Goal: Entertainment & Leisure: Consume media (video, audio)

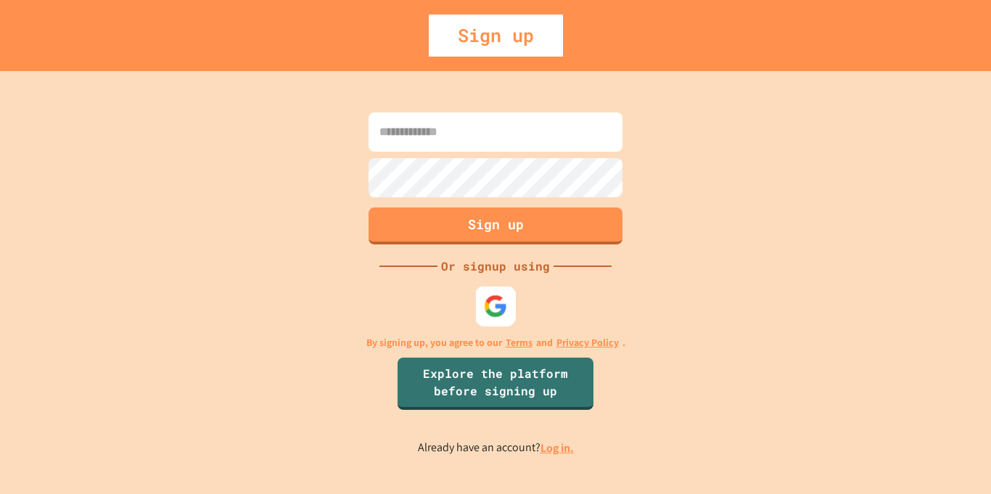
click at [497, 302] on img at bounding box center [496, 306] width 24 height 24
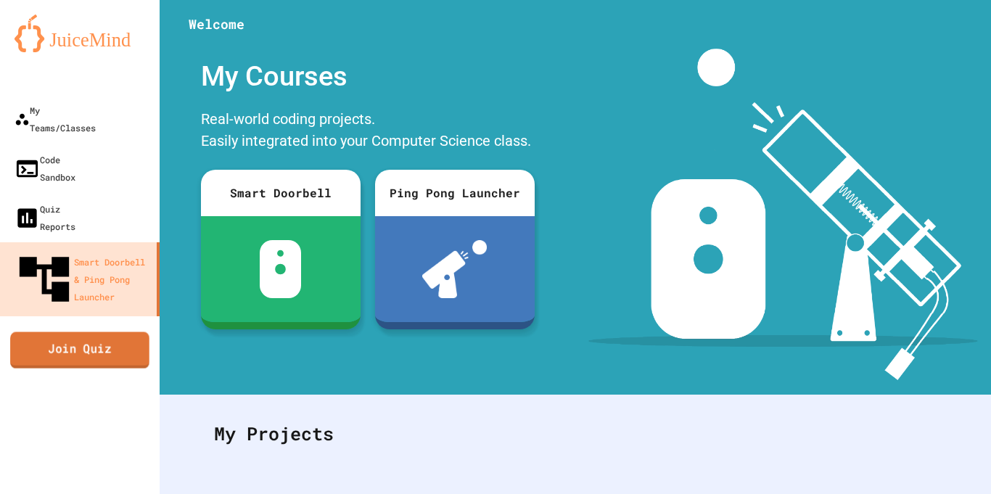
click at [49, 332] on link "Join Quiz" at bounding box center [79, 350] width 139 height 36
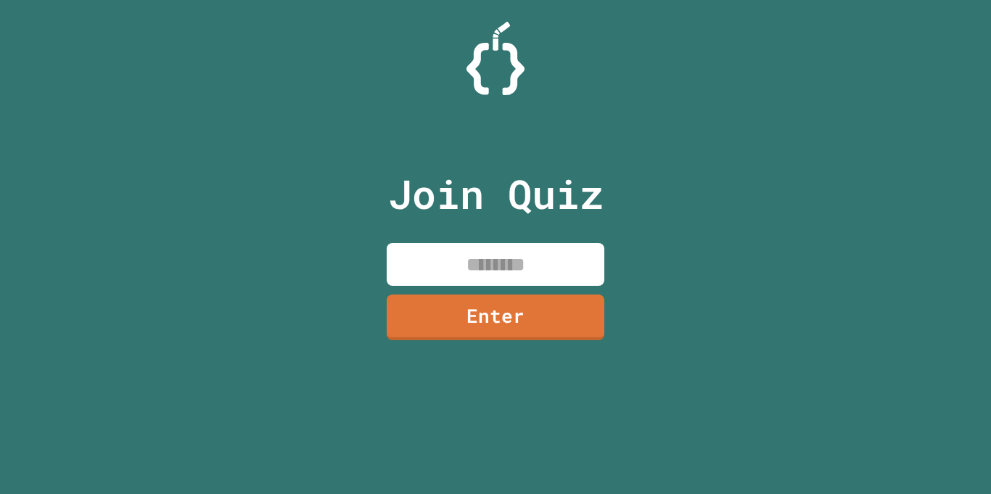
click at [462, 254] on input at bounding box center [496, 264] width 218 height 43
type input "********"
click at [487, 329] on link "Enter" at bounding box center [496, 316] width 224 height 48
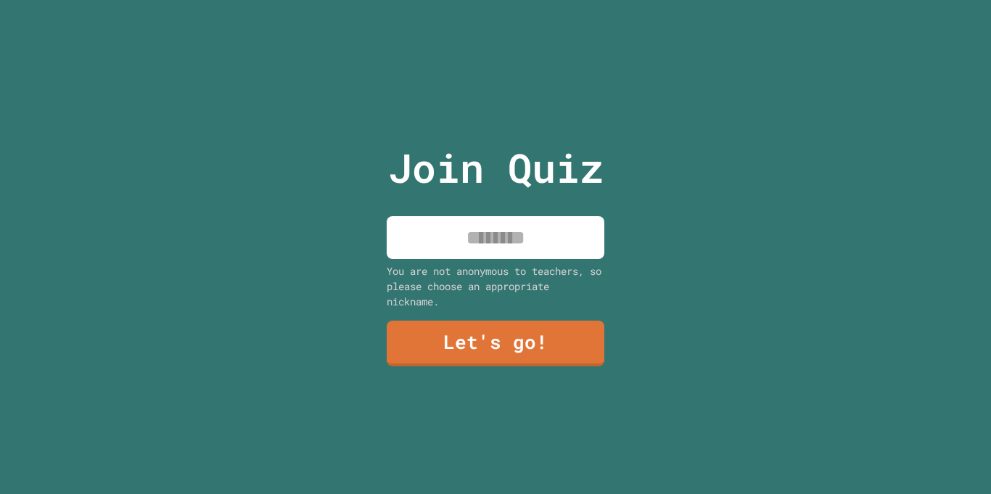
click at [481, 251] on input at bounding box center [496, 237] width 218 height 43
type input "*******"
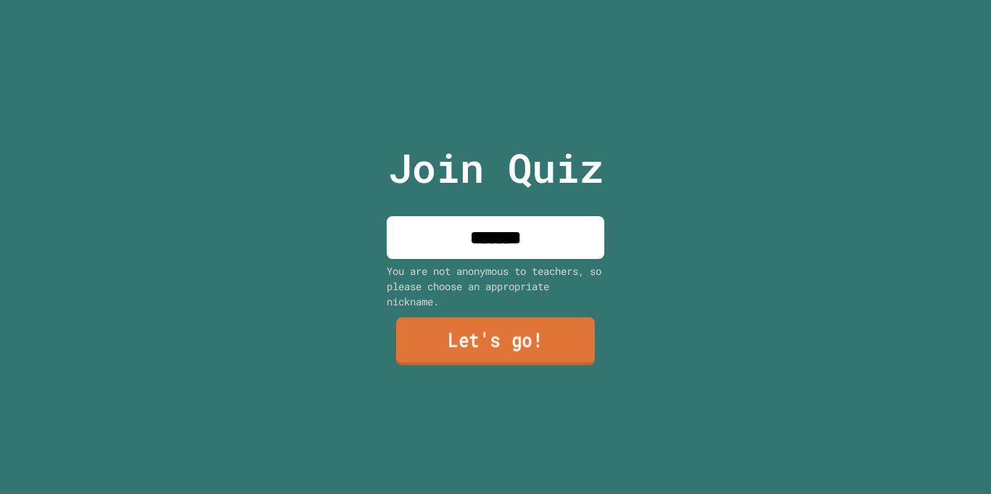
click at [470, 335] on link "Let's go!" at bounding box center [495, 342] width 199 height 48
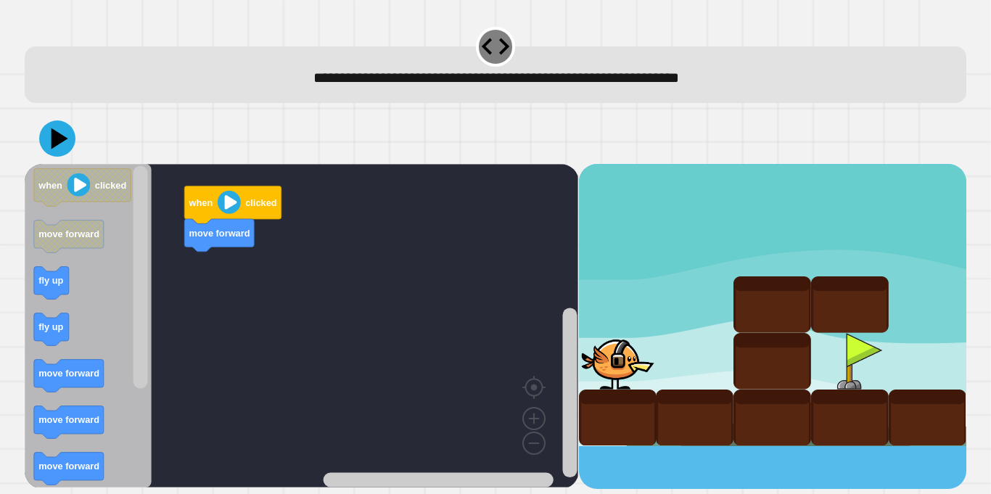
click at [227, 267] on div "when clicked move forward when clicked move forward fly up fly up move forward …" at bounding box center [302, 326] width 554 height 325
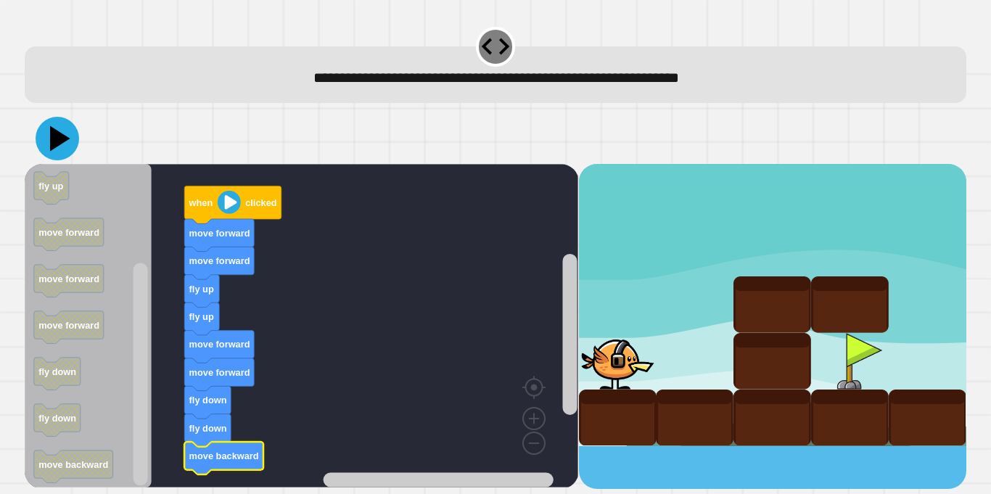
click at [59, 134] on icon at bounding box center [58, 139] width 44 height 44
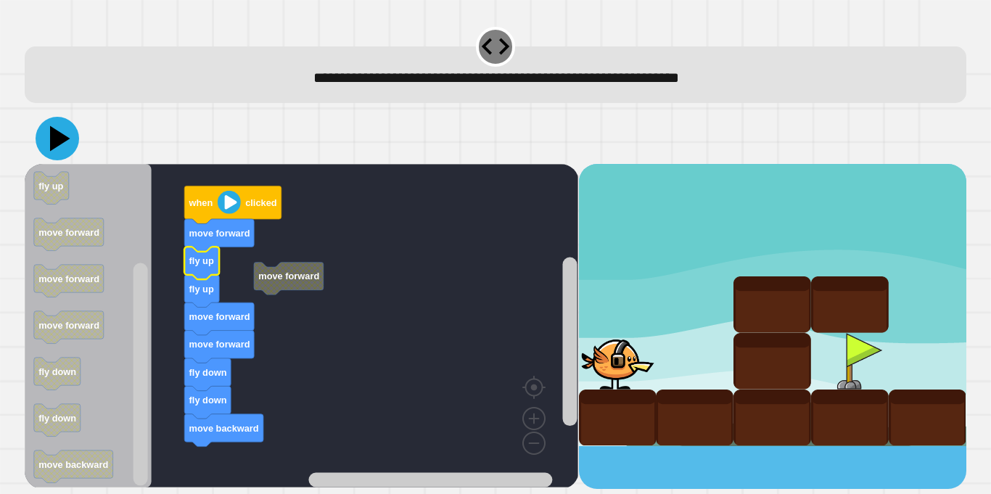
click at [57, 135] on icon at bounding box center [60, 138] width 20 height 25
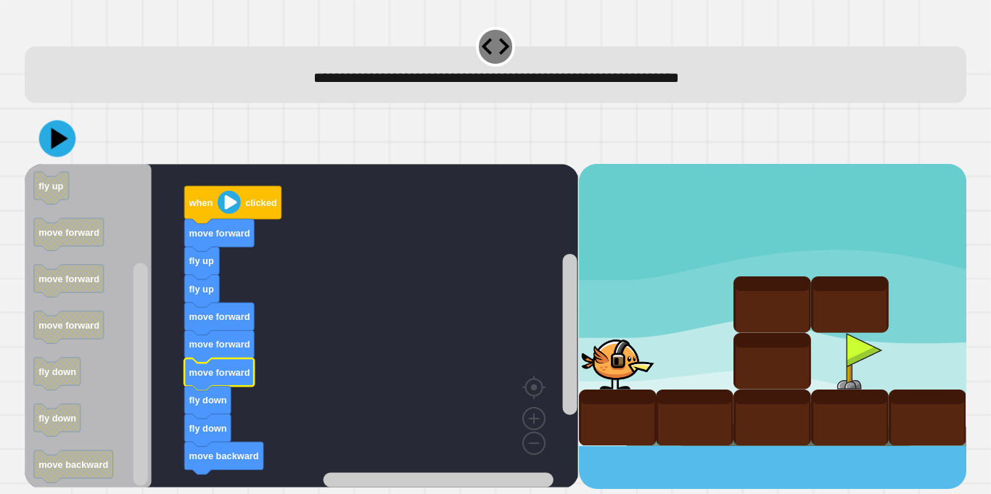
click at [66, 141] on icon at bounding box center [57, 138] width 37 height 37
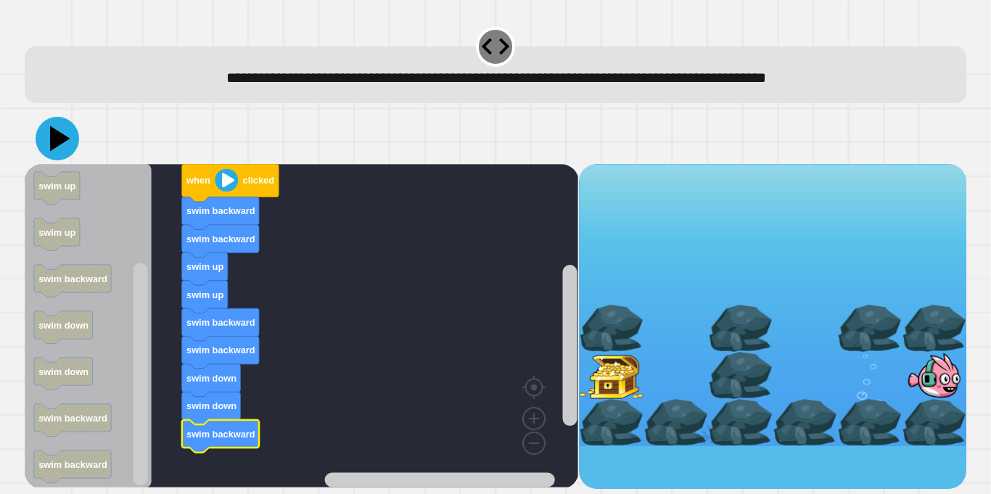
click at [49, 153] on icon at bounding box center [58, 139] width 44 height 44
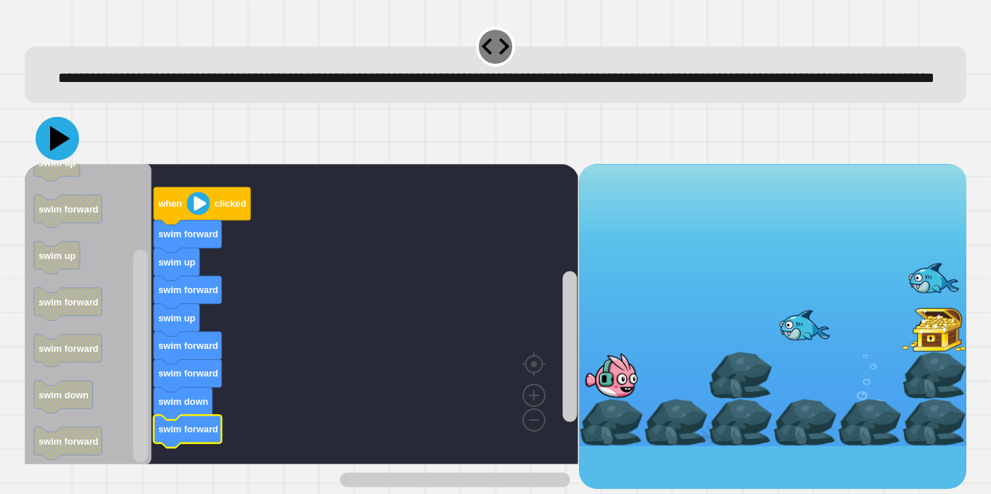
click at [61, 152] on icon at bounding box center [60, 138] width 20 height 25
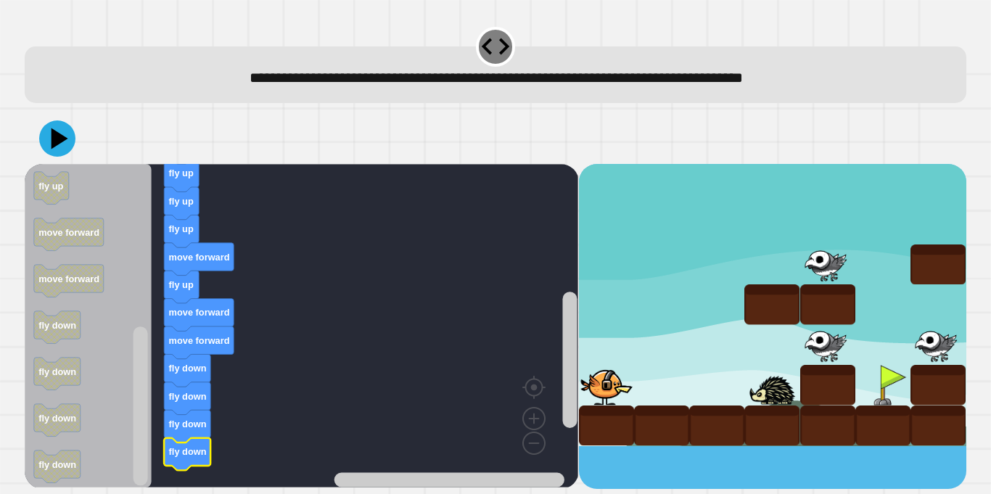
click at [44, 142] on icon at bounding box center [57, 138] width 36 height 36
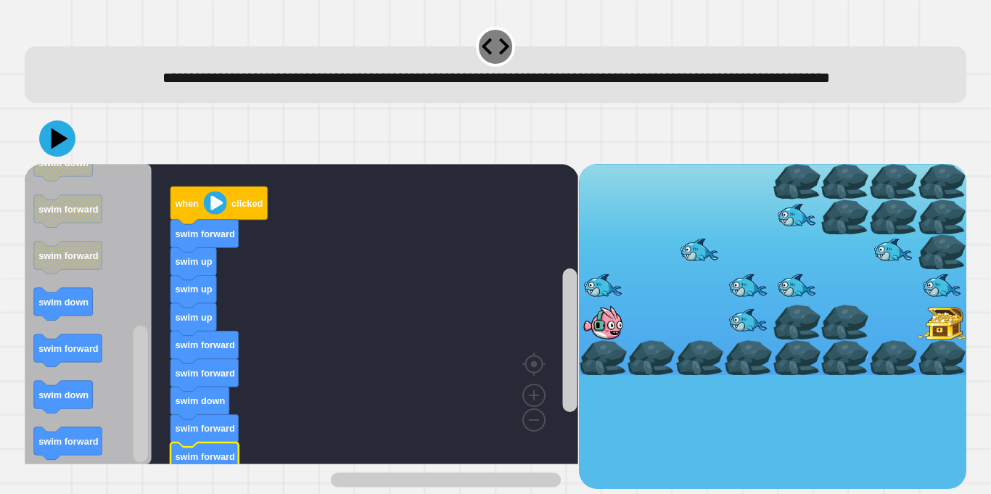
click at [535, 432] on image "Blockly Workspace" at bounding box center [511, 387] width 70 height 90
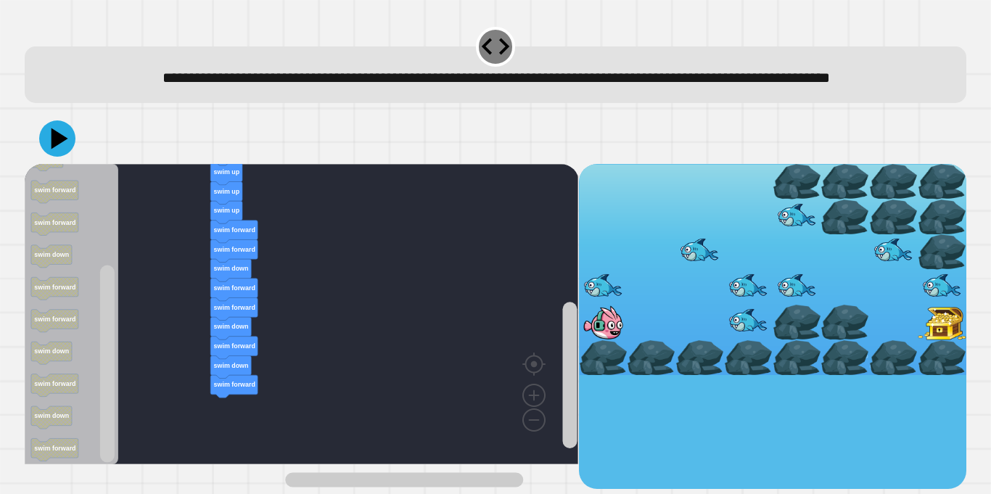
click at [70, 150] on icon at bounding box center [57, 138] width 36 height 36
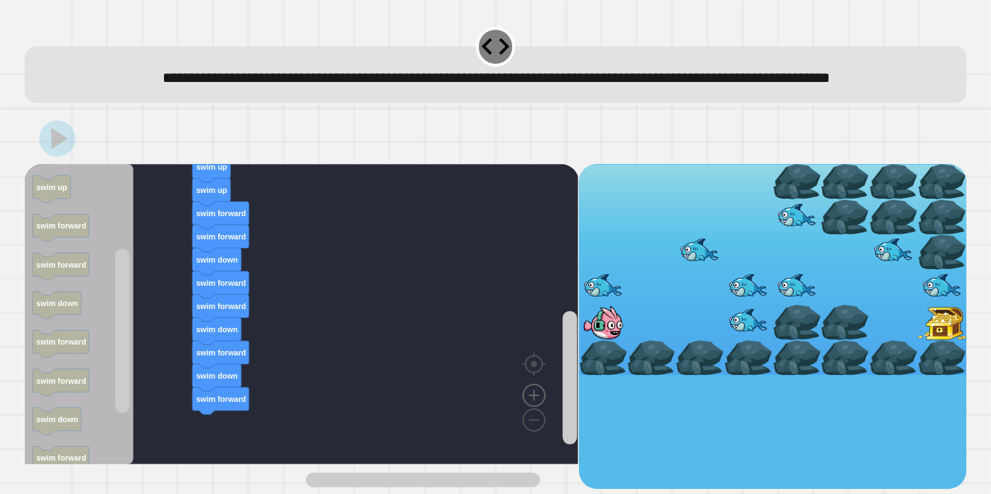
click at [540, 407] on image "Blockly Workspace" at bounding box center [534, 362] width 70 height 90
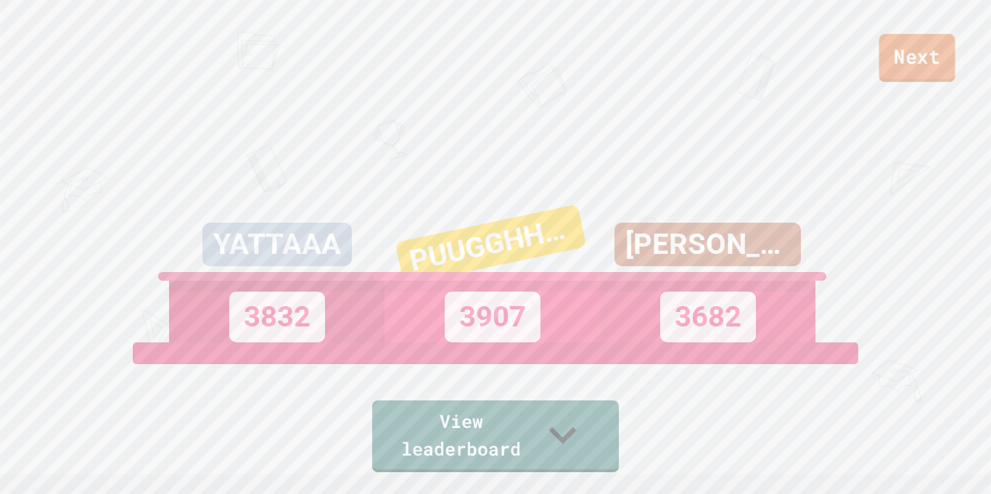
click at [912, 59] on link "Next" at bounding box center [918, 58] width 76 height 48
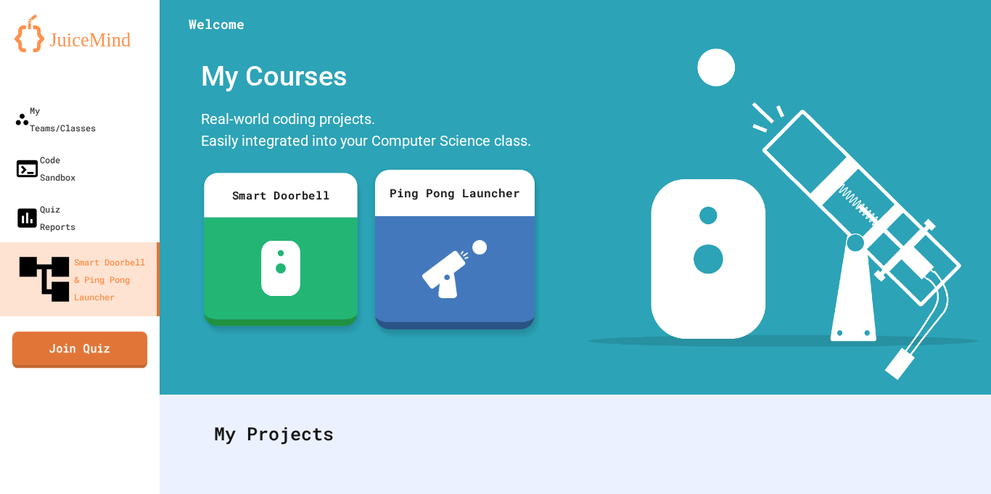
click at [110, 332] on link "Join Quiz" at bounding box center [79, 350] width 135 height 36
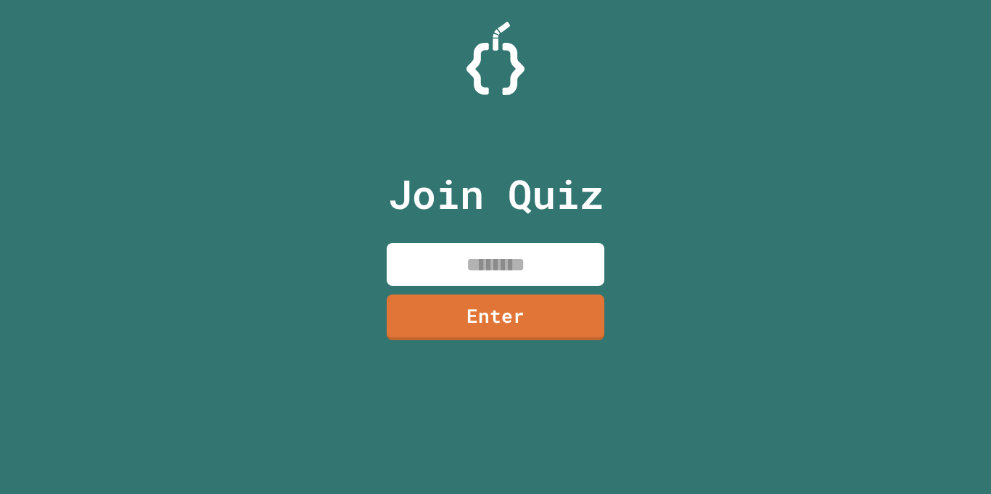
click at [465, 264] on input at bounding box center [496, 264] width 218 height 43
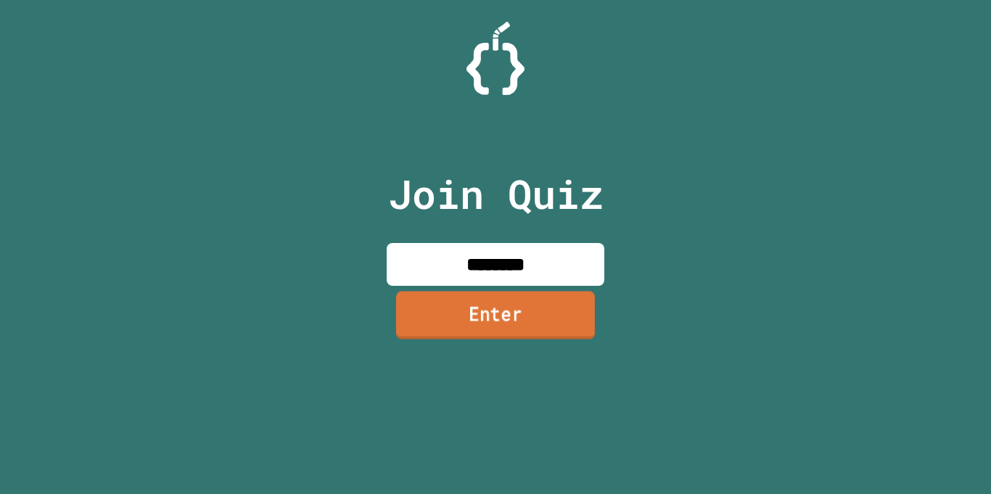
type input "********"
click at [565, 322] on link "Enter" at bounding box center [495, 315] width 199 height 48
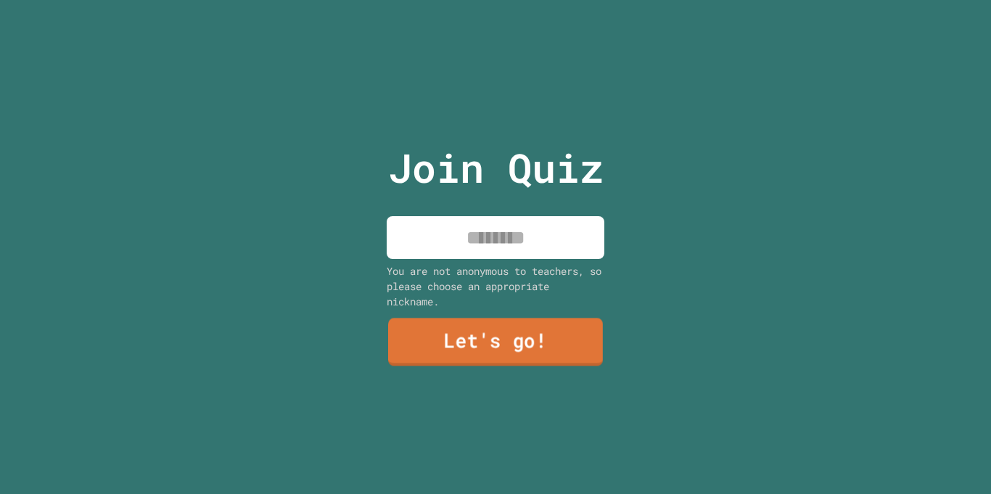
click at [532, 226] on input at bounding box center [496, 237] width 218 height 43
type input "*******"
click at [549, 362] on link "Let's go!" at bounding box center [495, 343] width 215 height 48
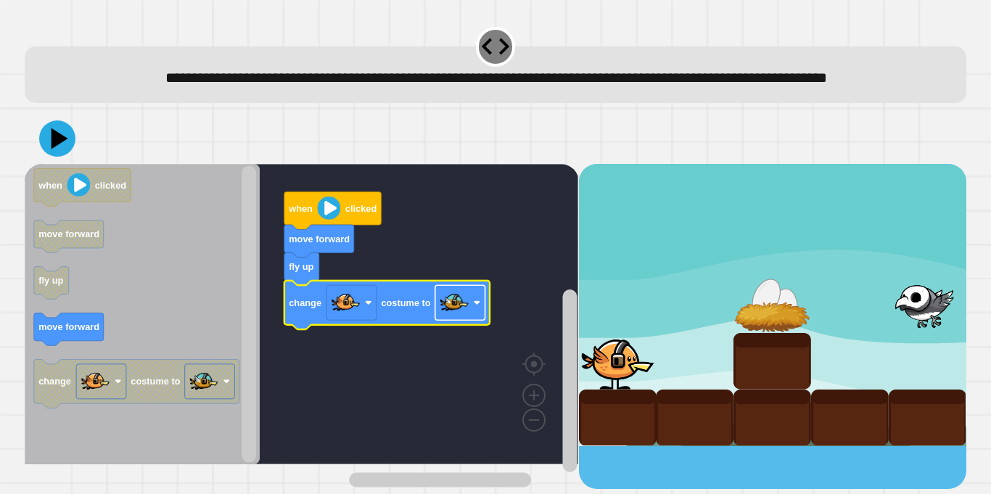
click at [466, 317] on image "Blockly Workspace" at bounding box center [454, 302] width 29 height 29
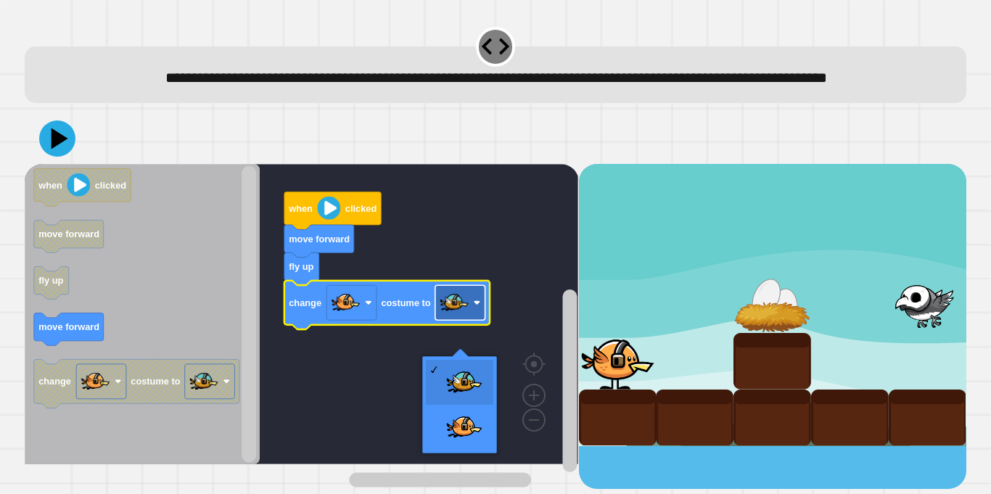
click at [466, 317] on image "Blockly Workspace" at bounding box center [454, 302] width 29 height 29
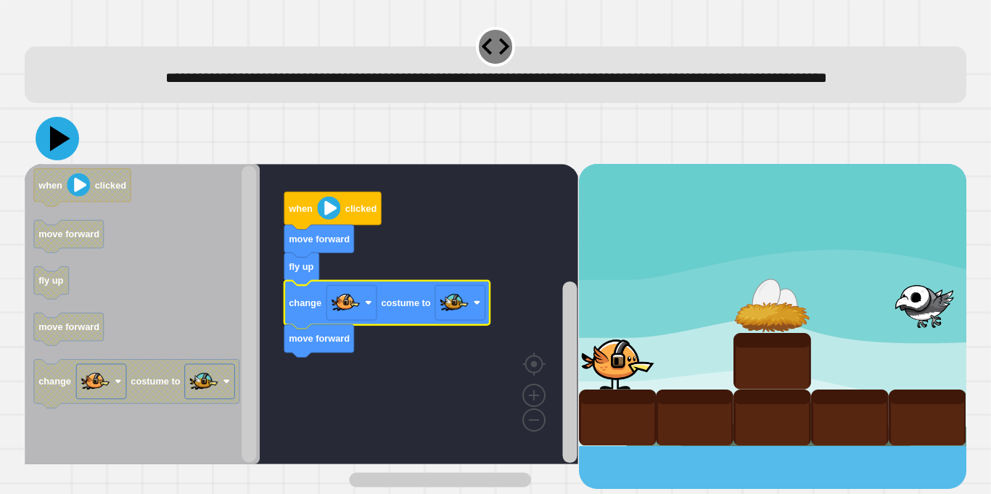
click at [66, 160] on icon at bounding box center [58, 139] width 44 height 44
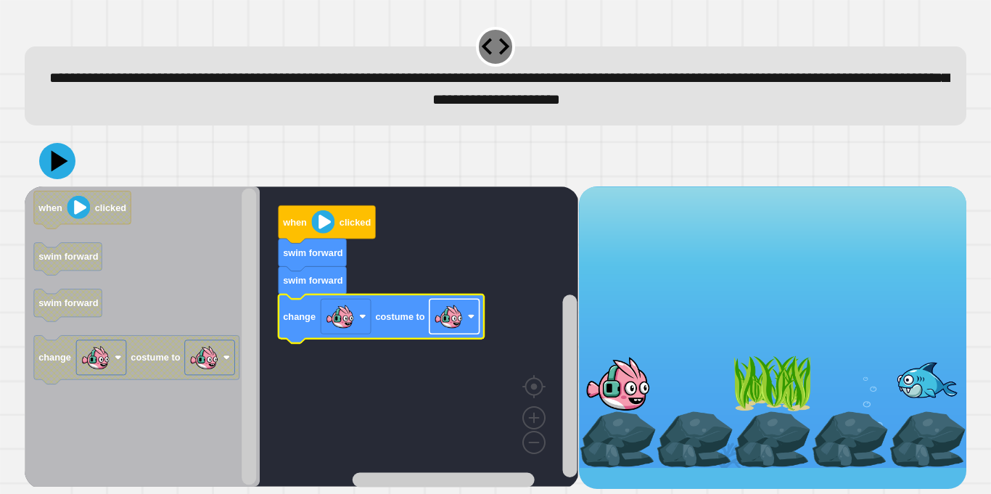
click at [454, 327] on image "Blockly Workspace" at bounding box center [448, 316] width 29 height 29
click at [62, 171] on icon at bounding box center [58, 161] width 44 height 44
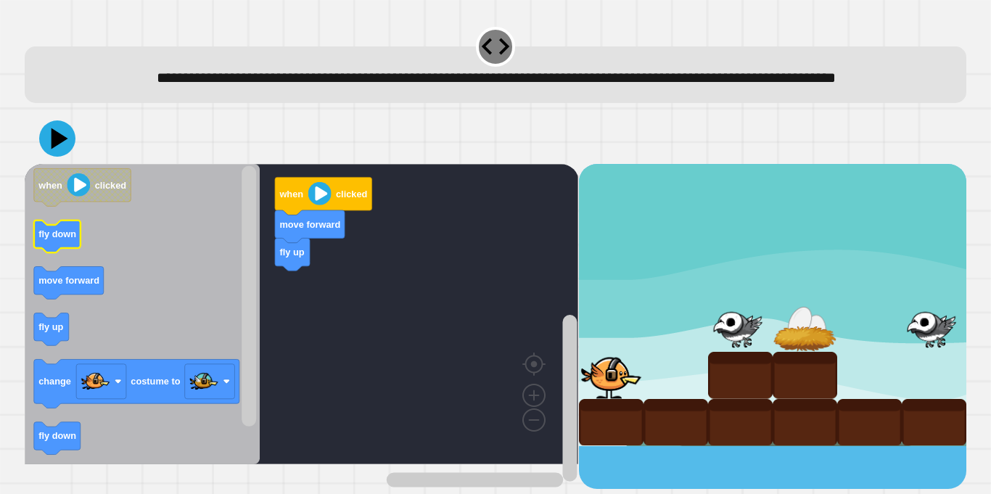
click at [49, 253] on g "fly down" at bounding box center [57, 237] width 46 height 33
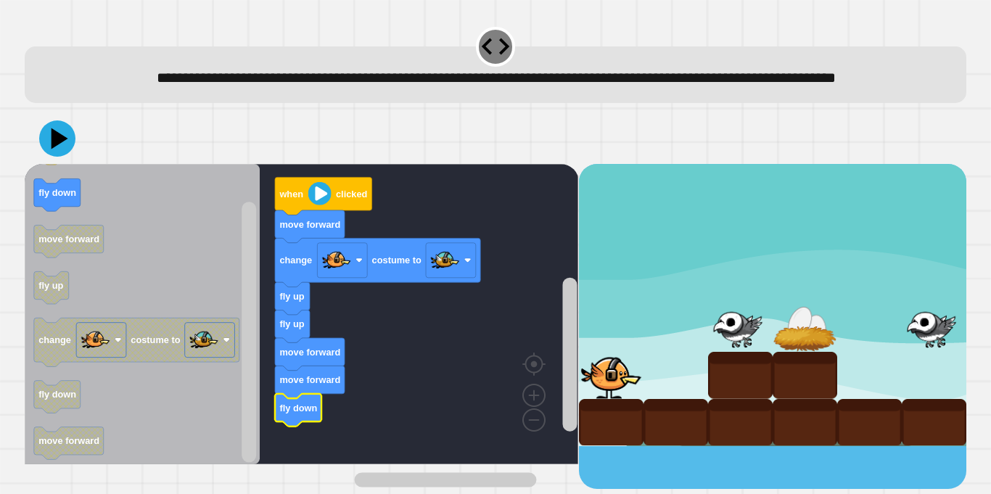
click at [46, 157] on icon at bounding box center [57, 138] width 36 height 36
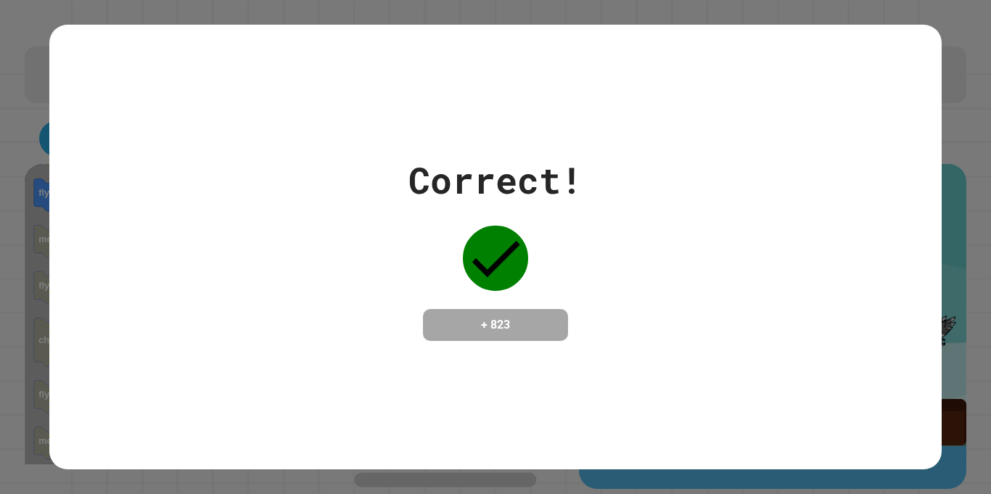
click at [62, 260] on div "Correct! + 823" at bounding box center [495, 247] width 892 height 188
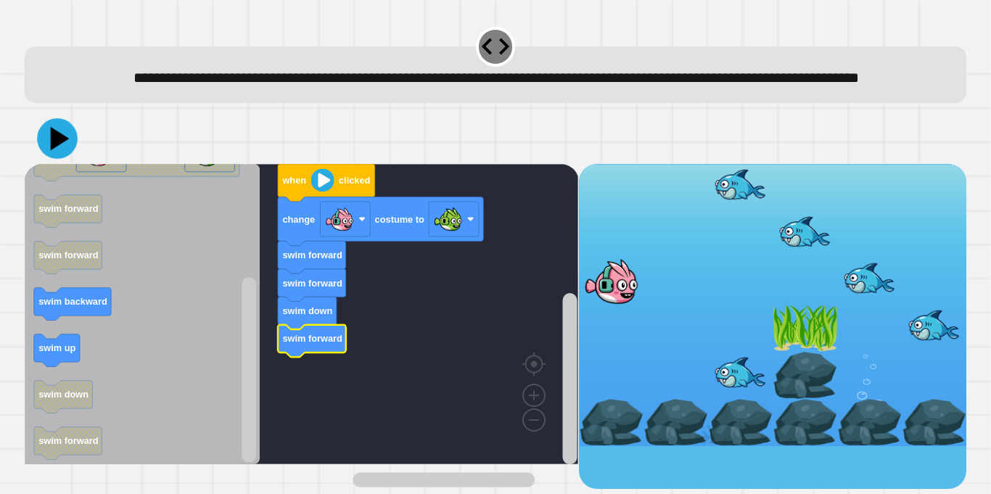
click at [50, 159] on icon at bounding box center [57, 138] width 41 height 41
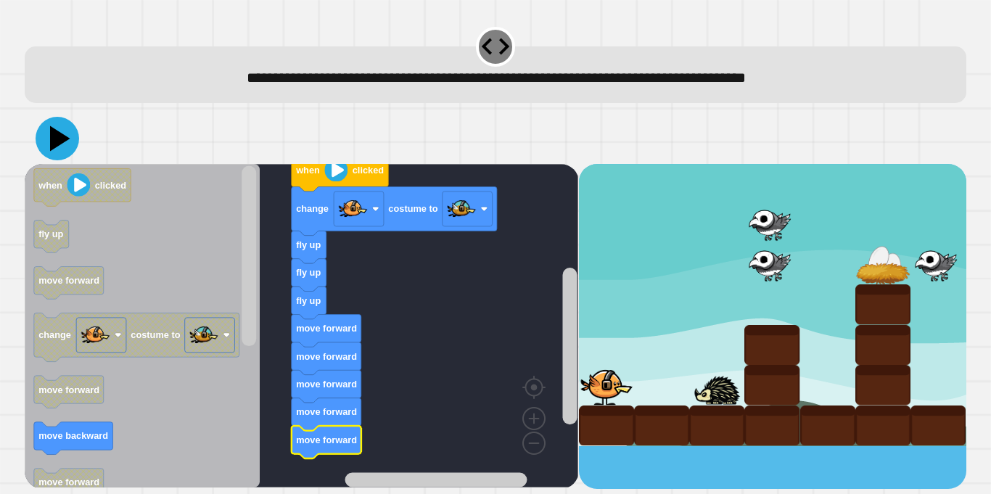
click at [54, 139] on icon at bounding box center [60, 138] width 20 height 25
click at [62, 133] on icon at bounding box center [58, 139] width 44 height 44
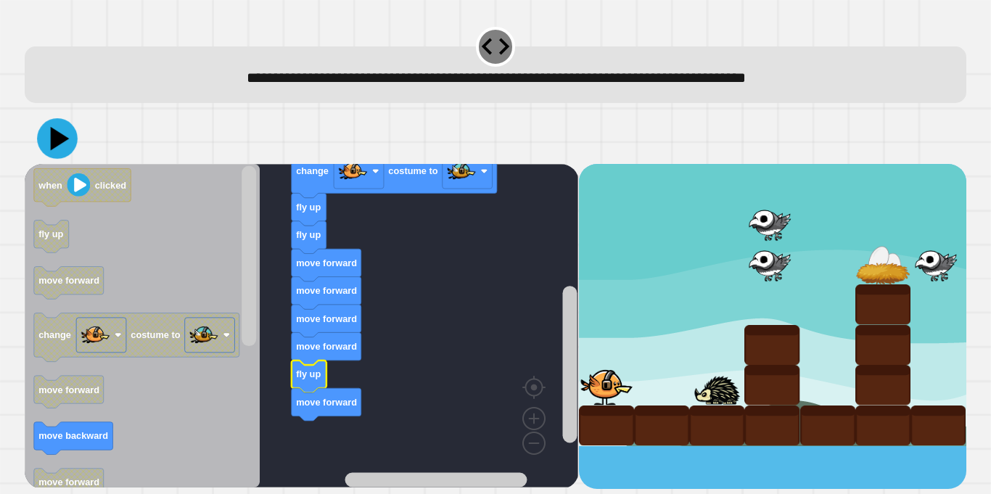
click at [67, 149] on icon at bounding box center [57, 138] width 41 height 41
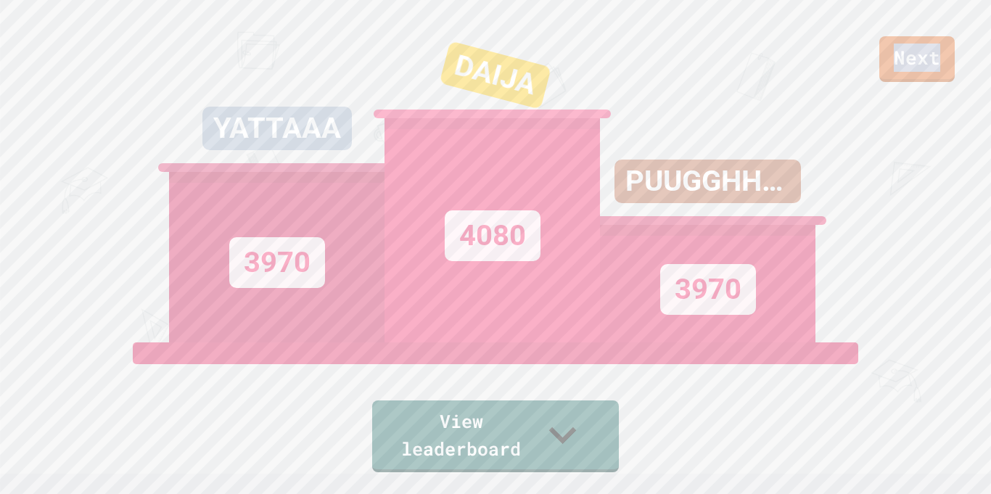
click at [889, 191] on div "Next YATTAAA 3970 DAIJA 4080 PUUGGHHPUUGGHH 3970 View leaderboard" at bounding box center [495, 247] width 991 height 494
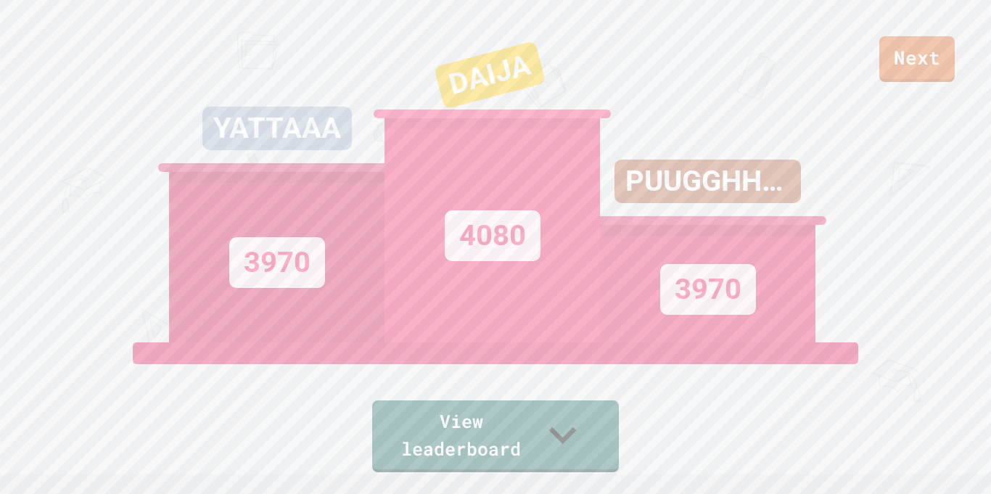
click at [920, 62] on link "Next" at bounding box center [917, 59] width 75 height 46
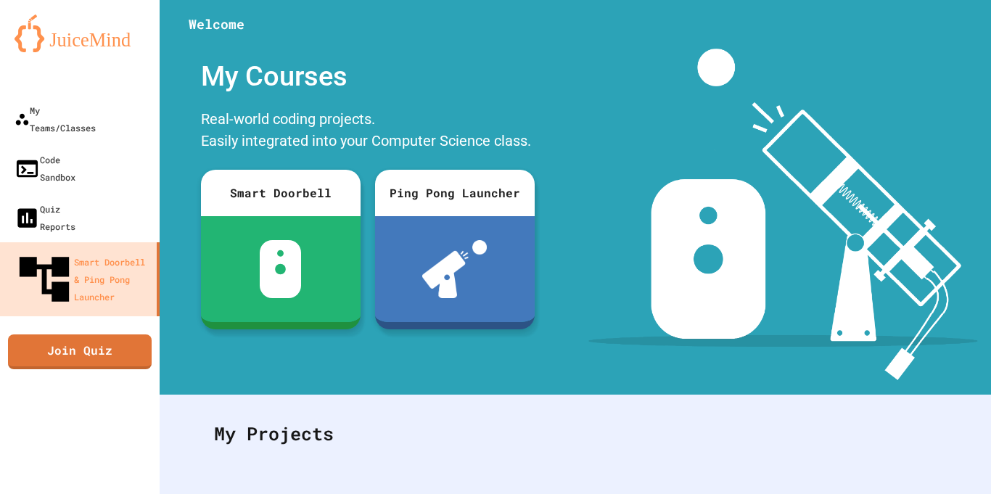
click at [257, 290] on div at bounding box center [281, 269] width 160 height 106
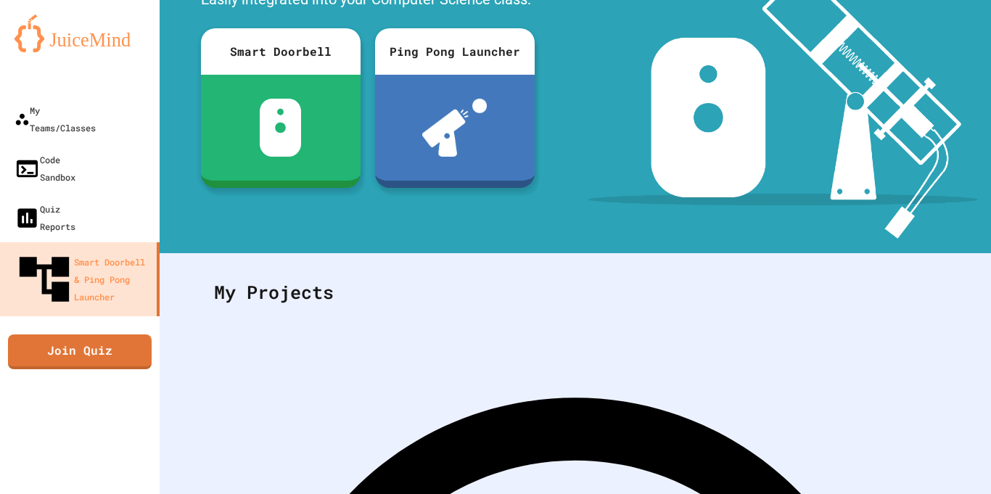
scroll to position [223, 0]
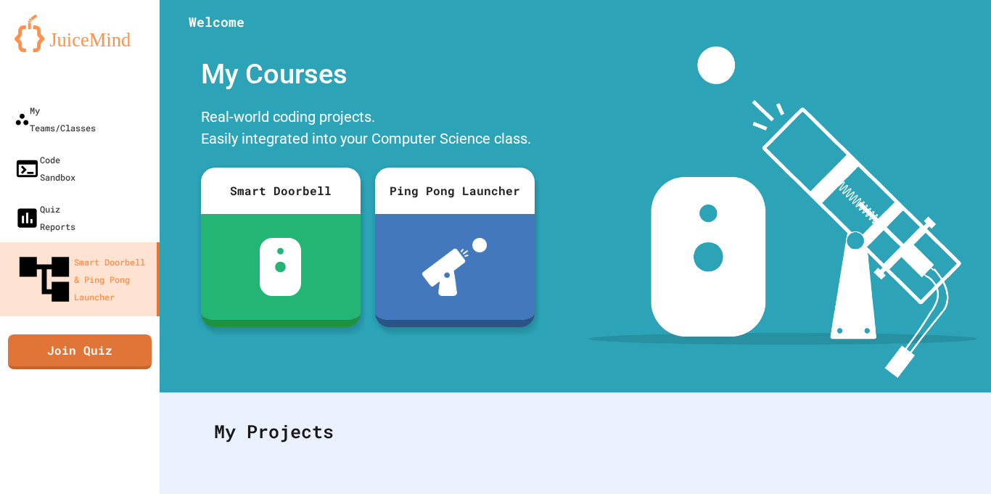
scroll to position [0, 0]
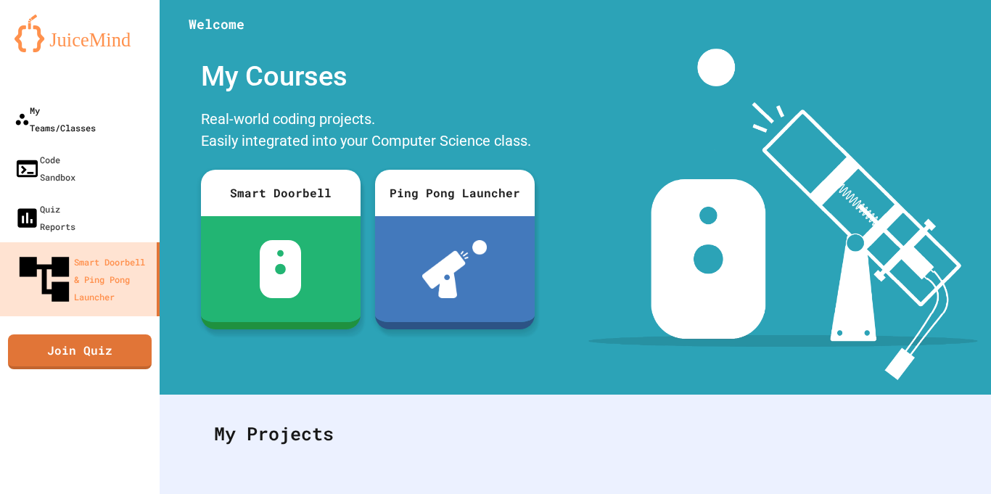
click at [95, 95] on link "My Teams/Classes" at bounding box center [80, 118] width 160 height 49
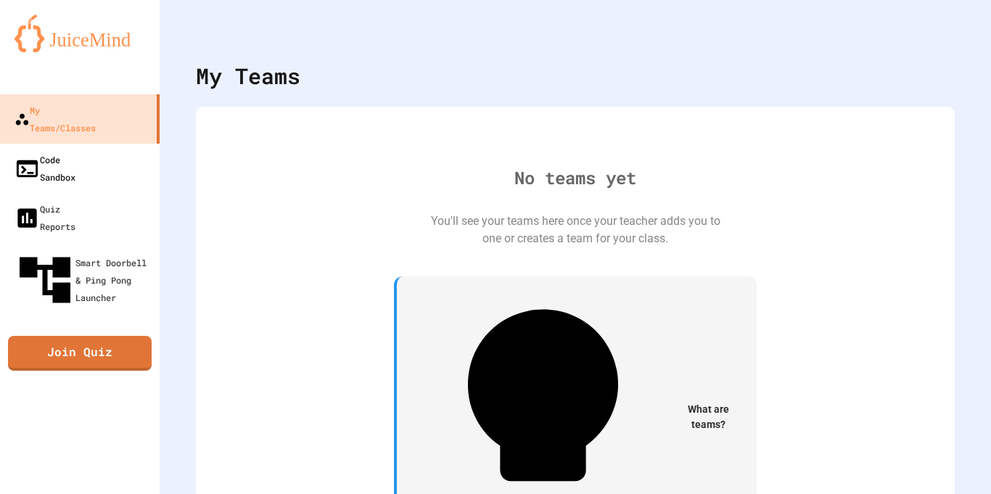
click at [110, 147] on link "Code Sandbox" at bounding box center [80, 168] width 160 height 49
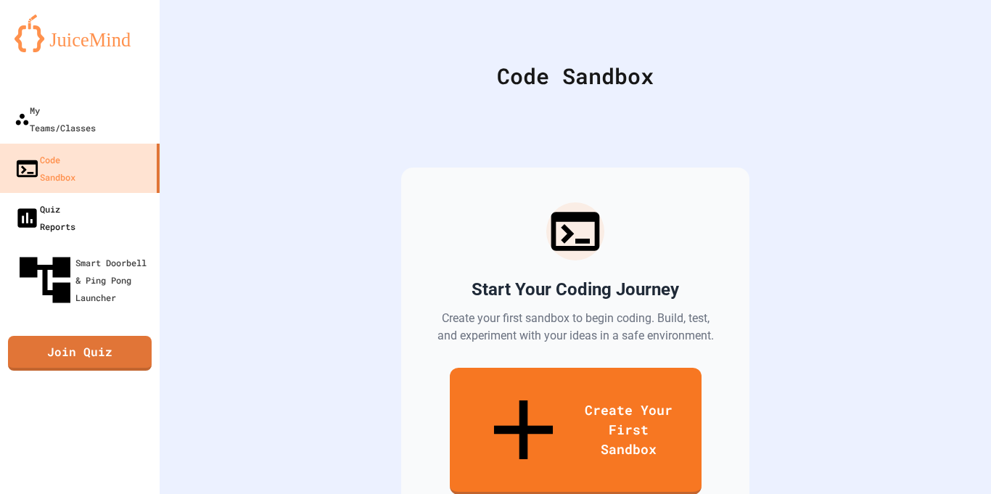
click at [117, 193] on link "Quiz Reports" at bounding box center [80, 217] width 160 height 49
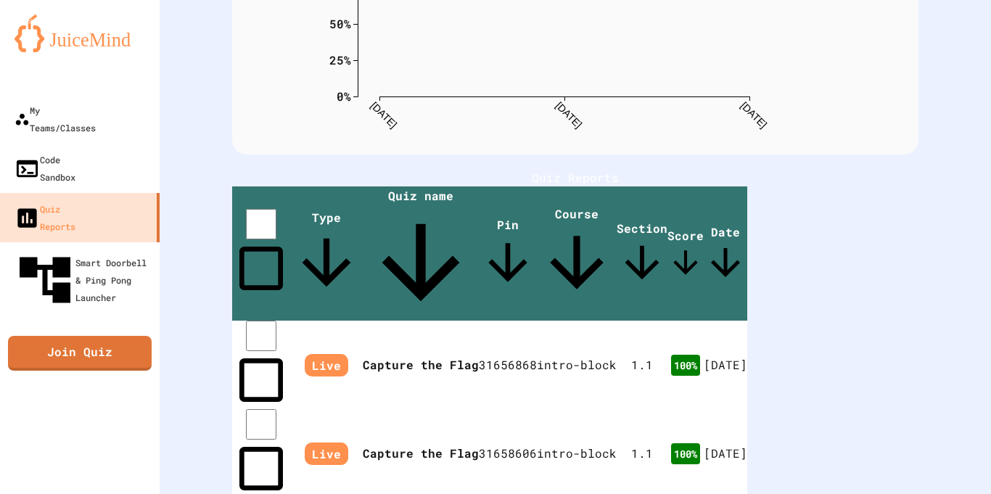
scroll to position [242, 0]
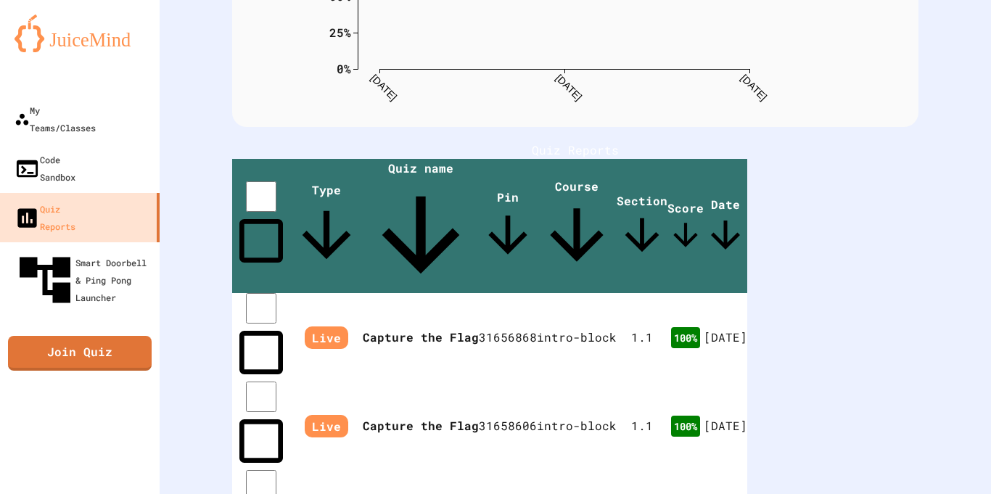
click at [284, 293] on td at bounding box center [261, 337] width 58 height 89
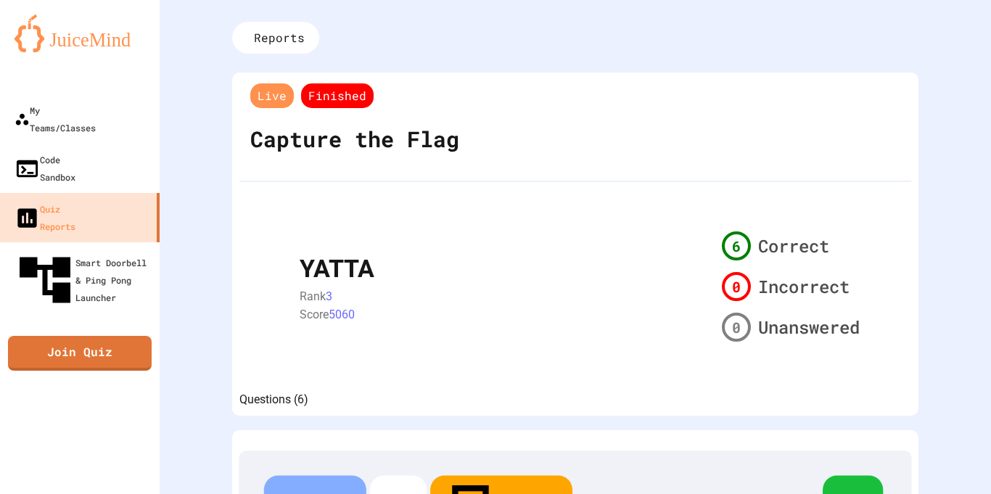
click at [319, 54] on div "Reports" at bounding box center [275, 38] width 87 height 32
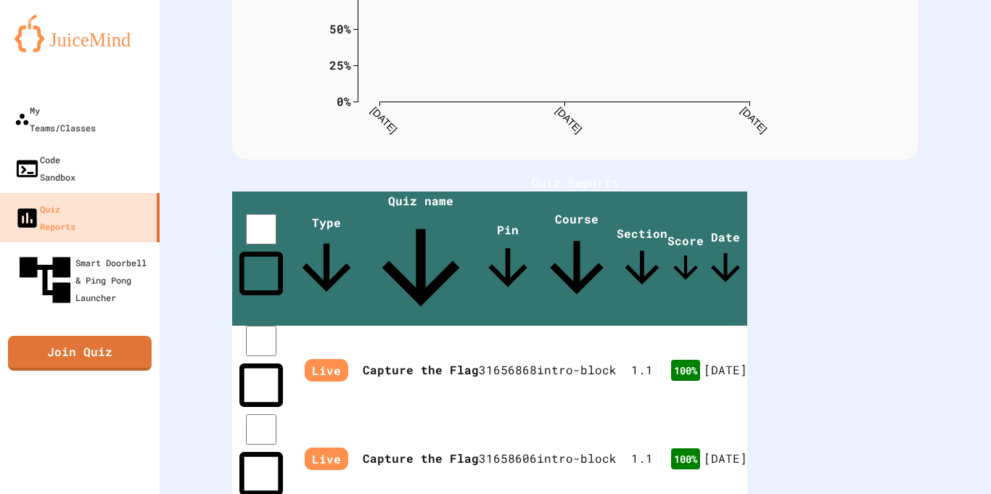
scroll to position [242, 0]
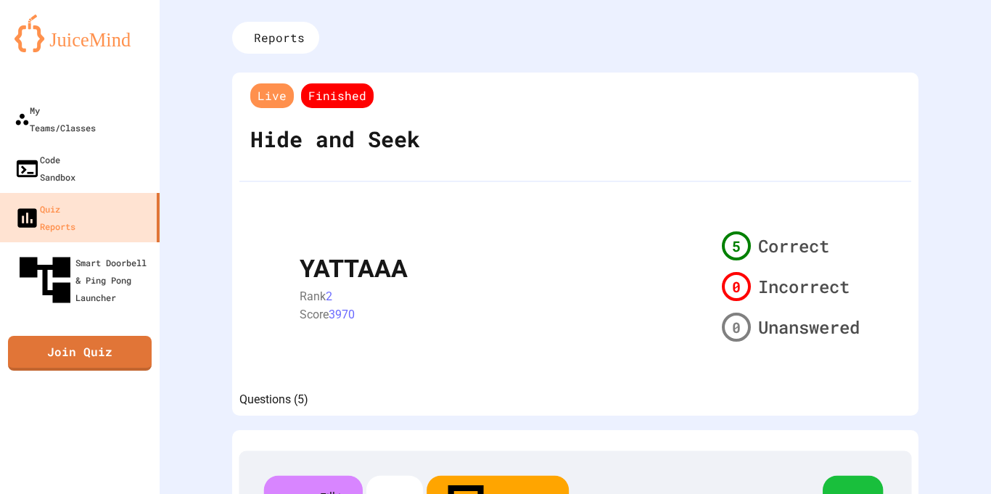
click at [247, 38] on icon at bounding box center [247, 38] width 0 height 0
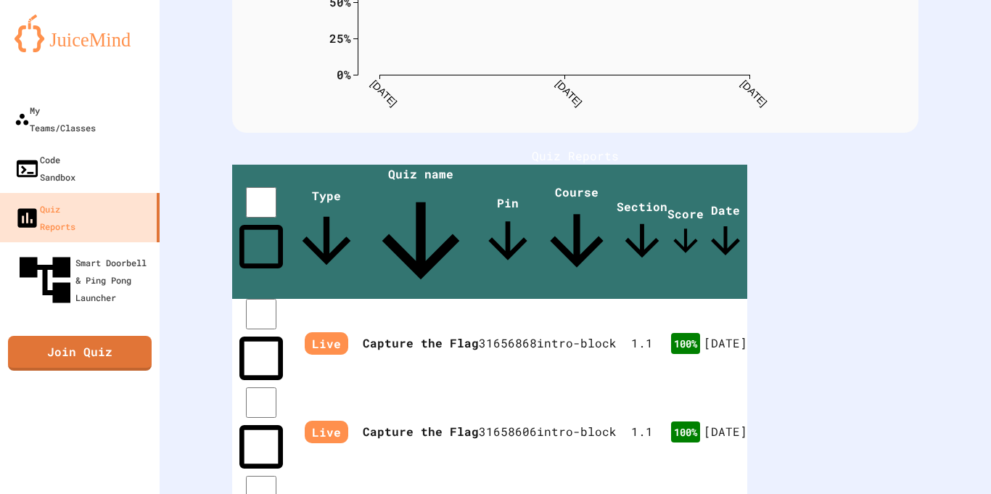
scroll to position [242, 0]
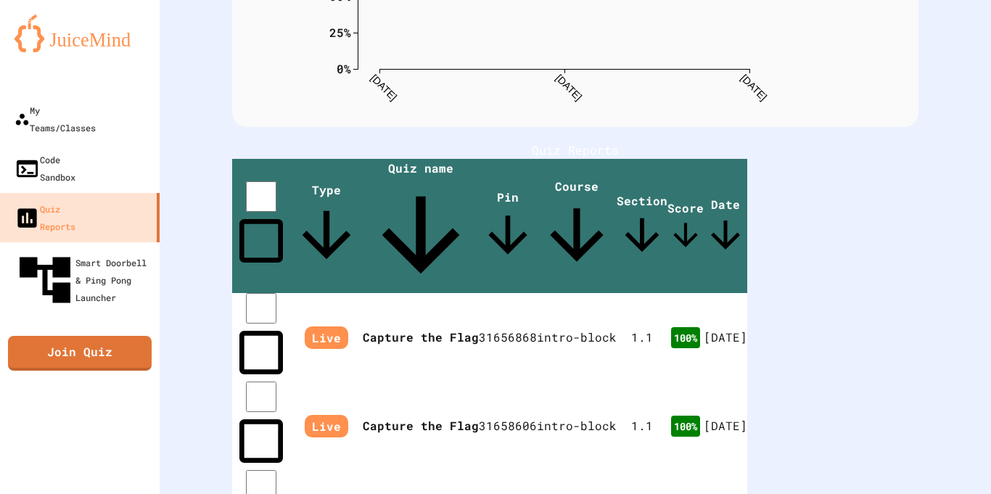
click at [971, 351] on div "Quiz Scores 0% 25% 50% 75% 100% [DATE] [DATE] [DATE] Star Pass Fail 0 % Course:…" at bounding box center [576, 239] width 832 height 962
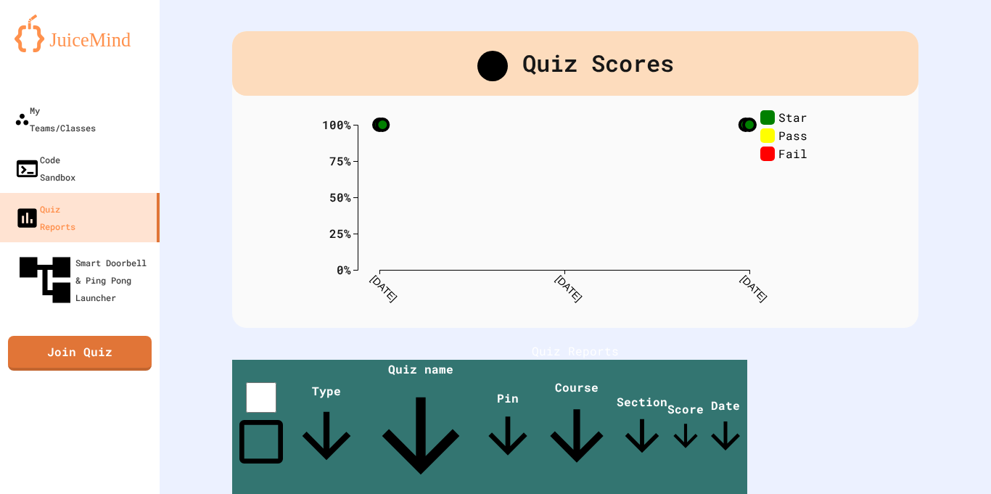
scroll to position [0, 0]
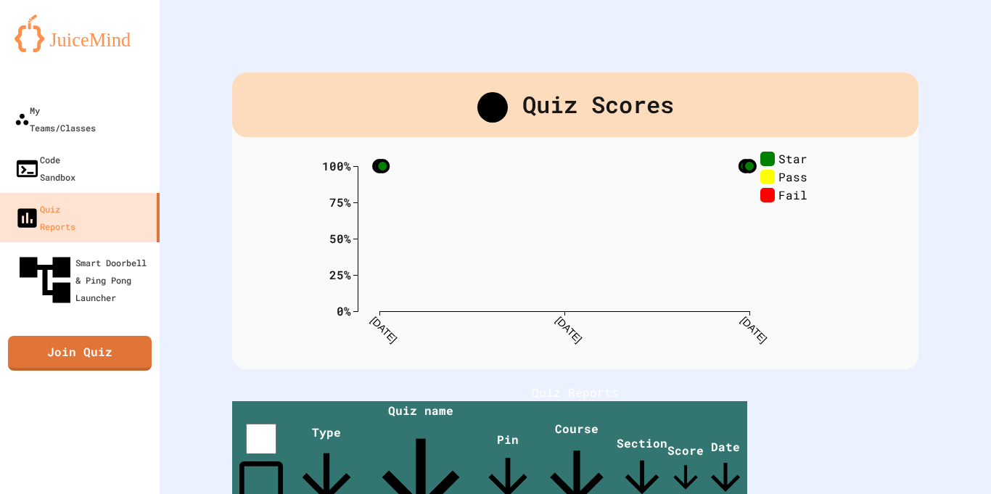
click at [92, 336] on link "Join Quiz" at bounding box center [80, 353] width 144 height 35
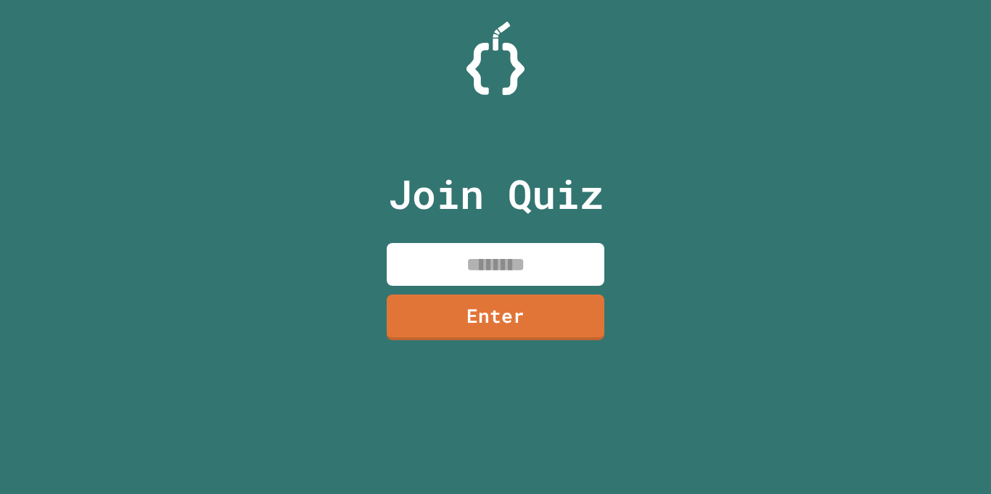
click at [514, 251] on input at bounding box center [496, 264] width 218 height 43
type input "********"
click at [515, 327] on link "Enter" at bounding box center [496, 318] width 218 height 46
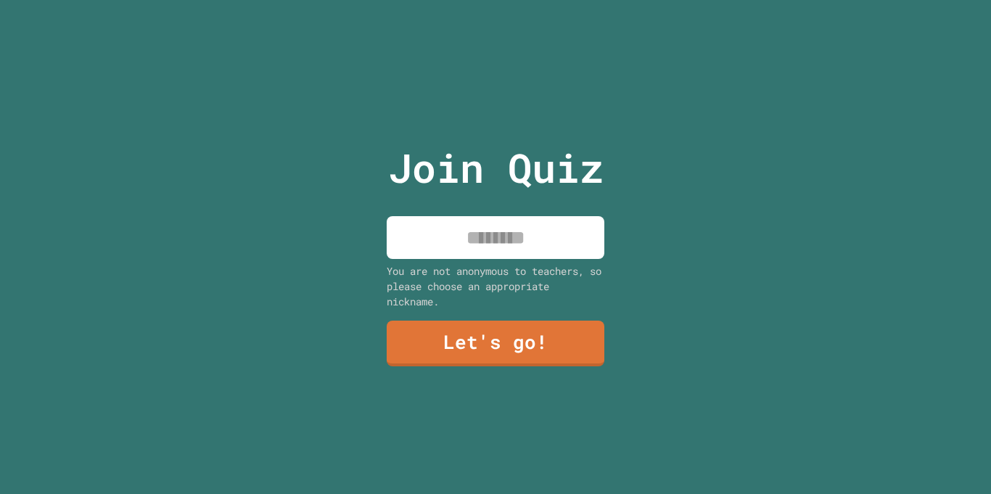
click at [535, 249] on input at bounding box center [496, 237] width 218 height 43
type input "*******"
click at [536, 350] on link "Let's go!" at bounding box center [496, 344] width 218 height 46
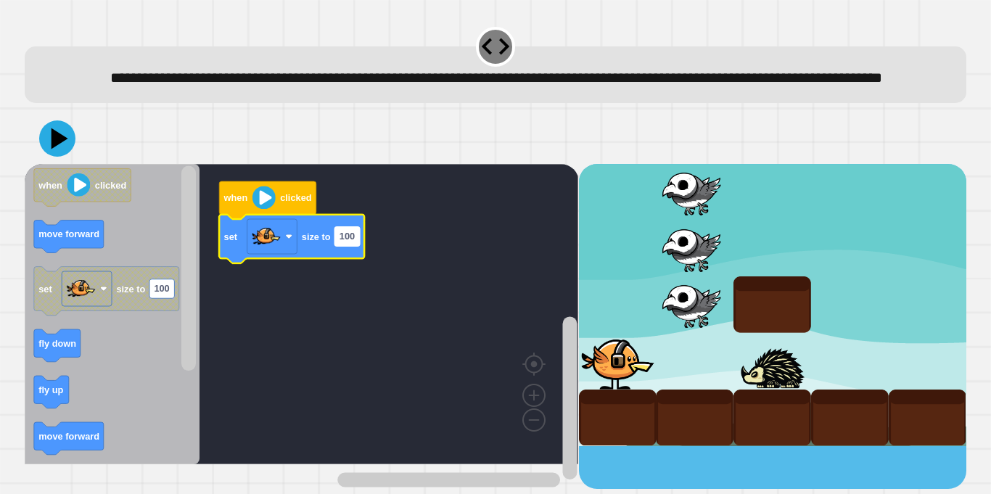
click at [348, 242] on text "100" at bounding box center [347, 237] width 15 height 11
type input "*"
click at [361, 382] on rect "Blockly Workspace" at bounding box center [302, 314] width 554 height 300
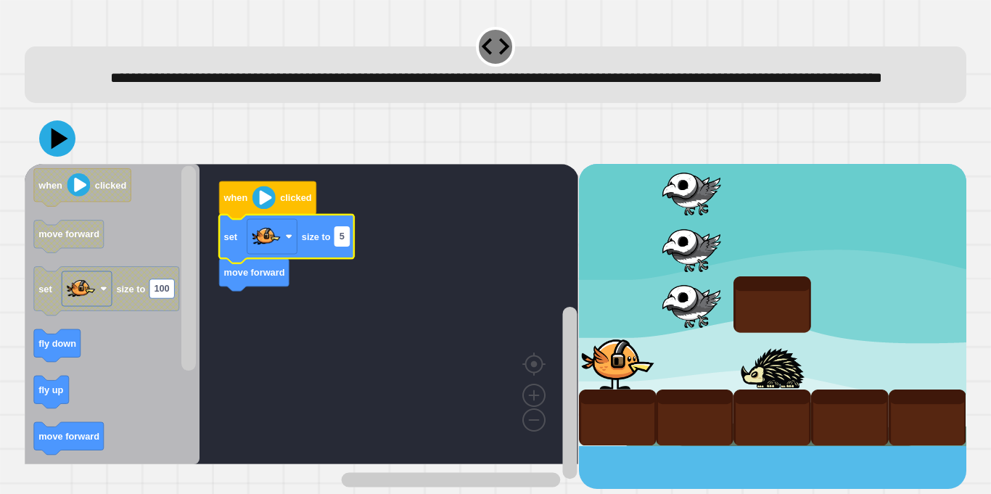
click at [340, 242] on text "5" at bounding box center [342, 237] width 5 height 11
click at [344, 263] on input "*" at bounding box center [342, 261] width 15 height 19
type input "***"
click at [348, 329] on rect "Blockly Workspace" at bounding box center [302, 314] width 554 height 300
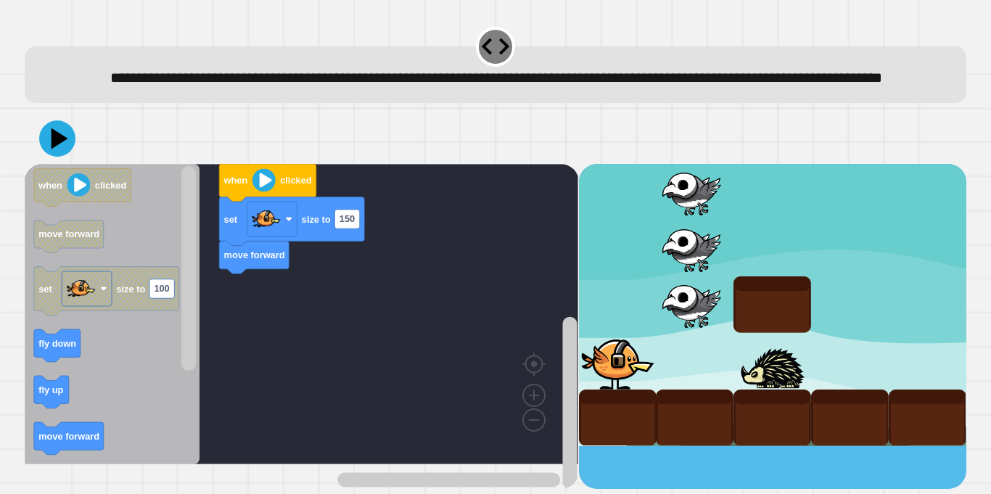
click at [227, 364] on rect "Blockly Workspace" at bounding box center [302, 314] width 554 height 300
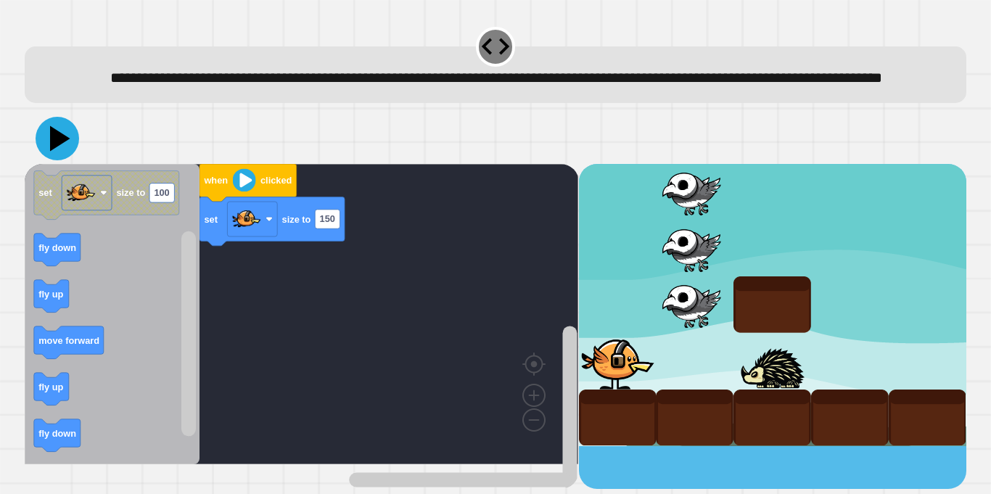
click at [54, 152] on icon at bounding box center [60, 138] width 20 height 25
click at [78, 164] on div at bounding box center [496, 138] width 942 height 51
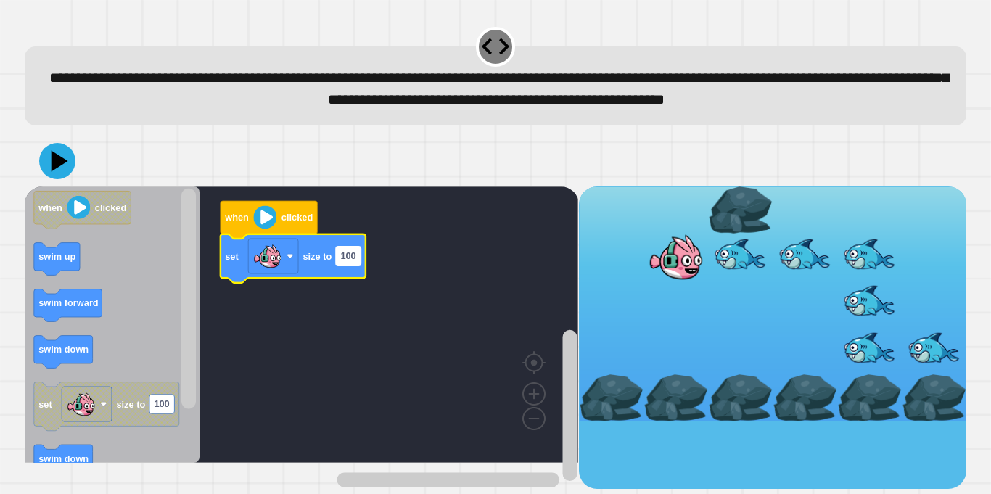
click at [348, 261] on text "100" at bounding box center [348, 255] width 15 height 11
type input "***"
click at [56, 173] on icon at bounding box center [60, 161] width 20 height 25
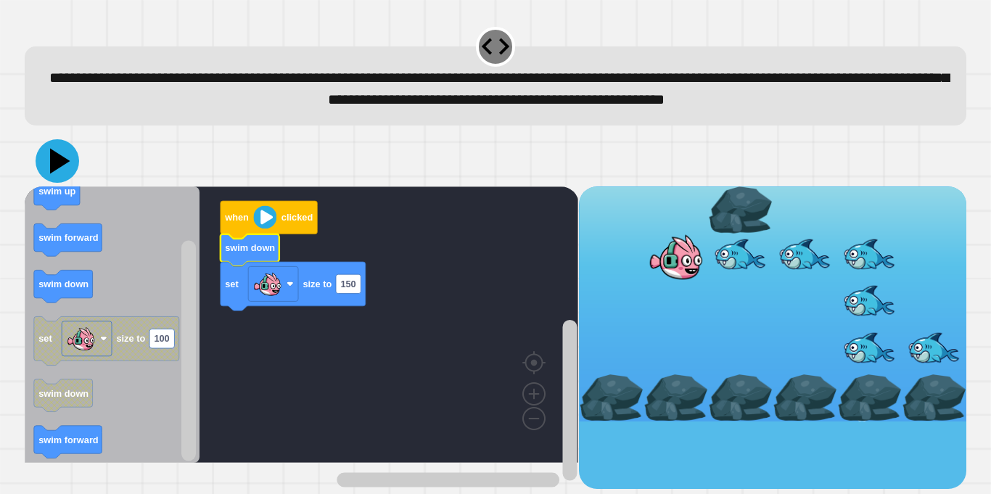
click at [62, 181] on icon at bounding box center [58, 161] width 44 height 44
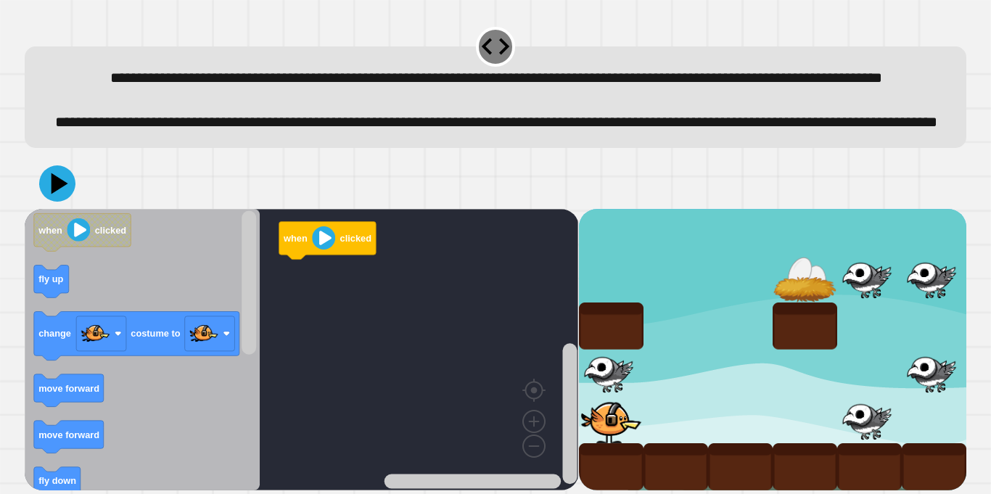
scroll to position [52, 0]
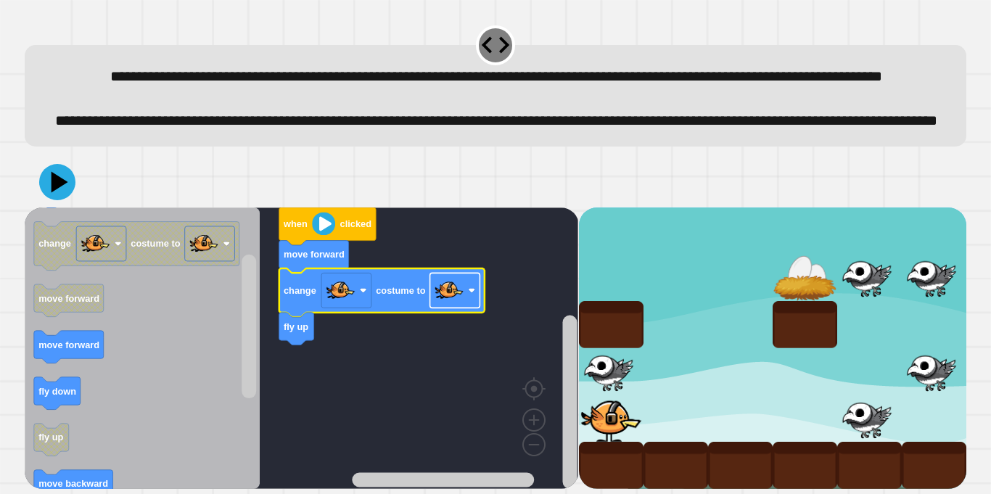
click at [472, 284] on rect "Blockly Workspace" at bounding box center [455, 290] width 50 height 35
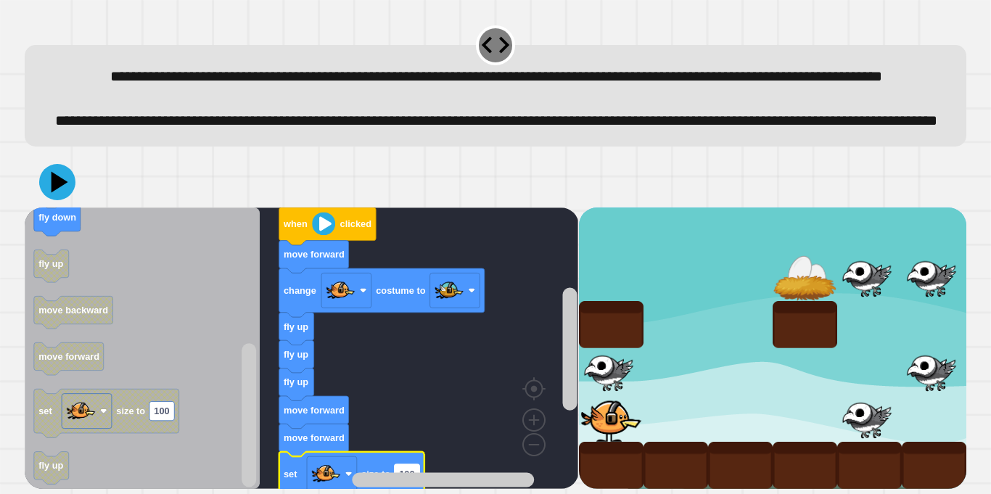
click at [407, 468] on text "100" at bounding box center [406, 473] width 15 height 11
type input "**"
click at [54, 181] on icon at bounding box center [60, 181] width 20 height 25
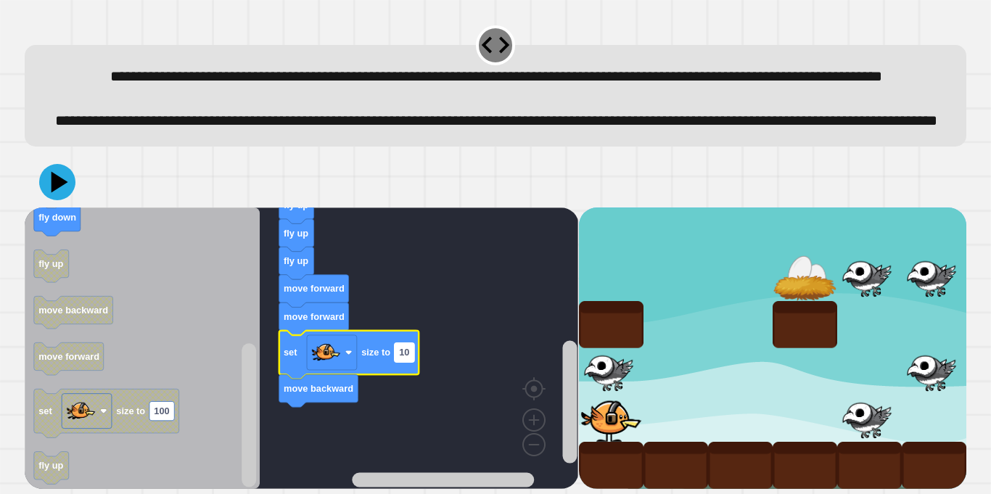
click at [401, 351] on text "10" at bounding box center [404, 352] width 10 height 11
type input "**"
click at [53, 173] on icon at bounding box center [60, 181] width 20 height 25
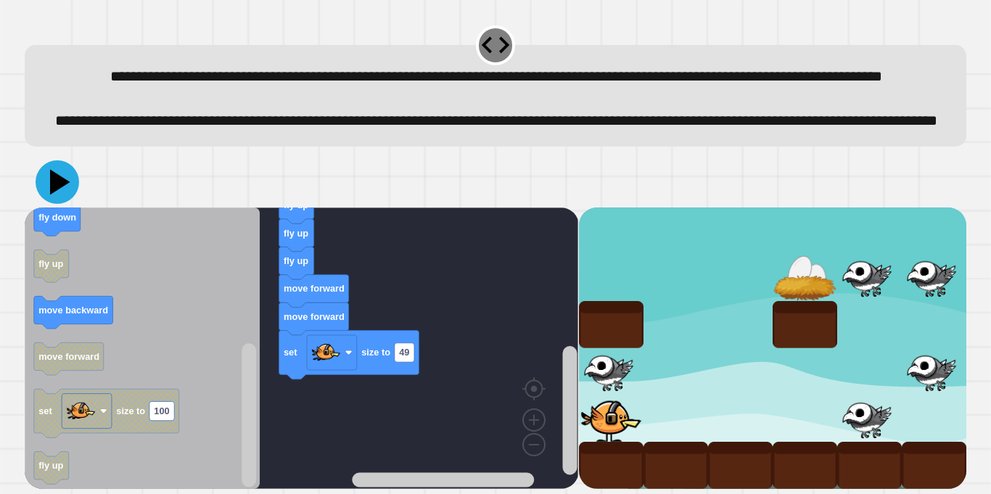
click at [50, 187] on icon at bounding box center [58, 182] width 44 height 44
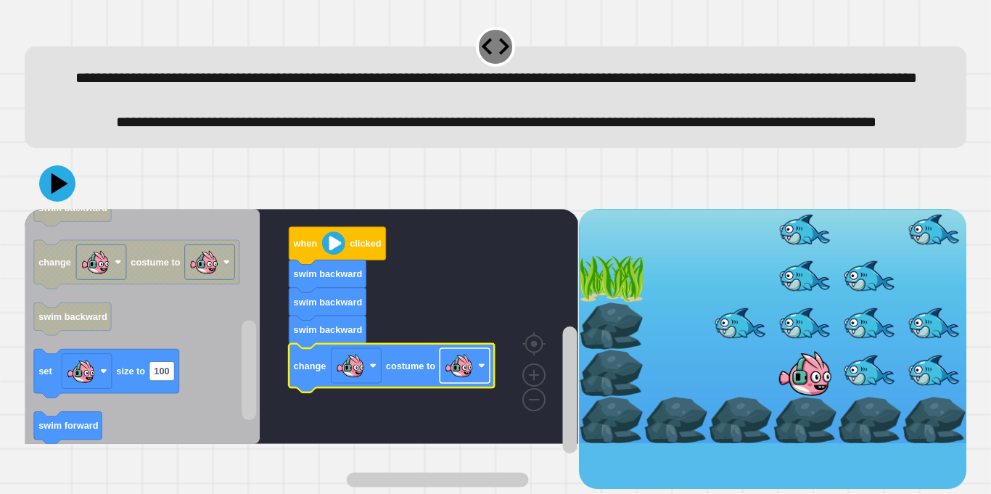
click at [475, 383] on rect "Blockly Workspace" at bounding box center [465, 365] width 50 height 35
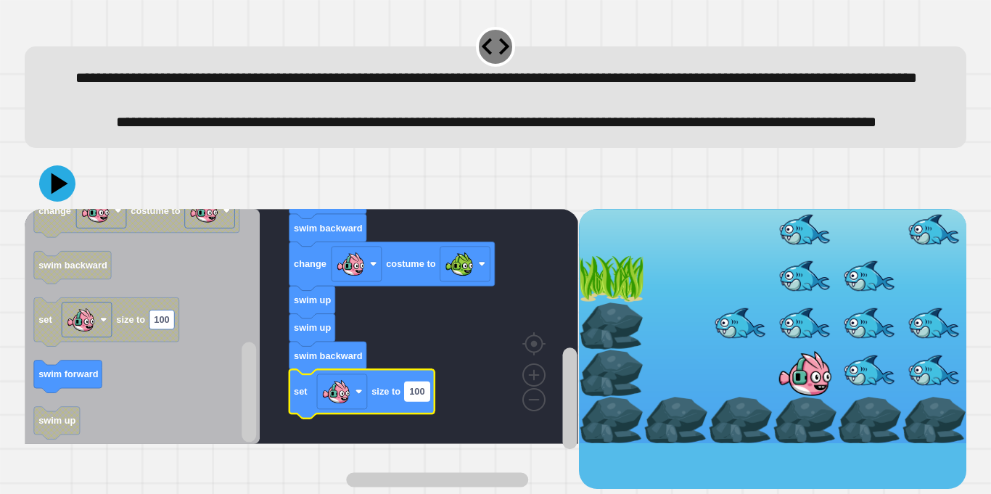
click at [421, 397] on text "100" at bounding box center [416, 391] width 15 height 11
type input "**"
click at [54, 205] on icon at bounding box center [58, 184] width 44 height 44
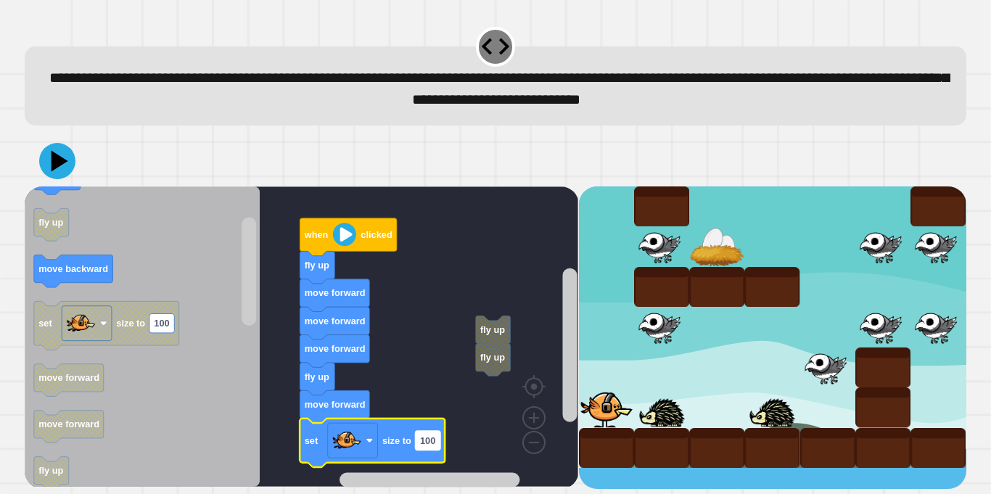
click at [431, 444] on text "100" at bounding box center [427, 440] width 15 height 11
type input "*"
type input "**"
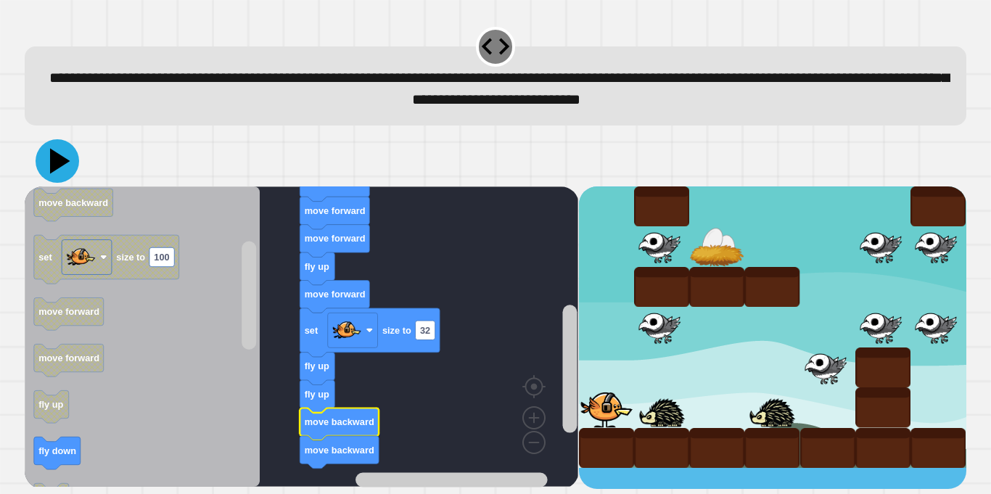
click at [60, 157] on icon at bounding box center [58, 161] width 44 height 44
click at [420, 333] on text "32" at bounding box center [425, 330] width 10 height 11
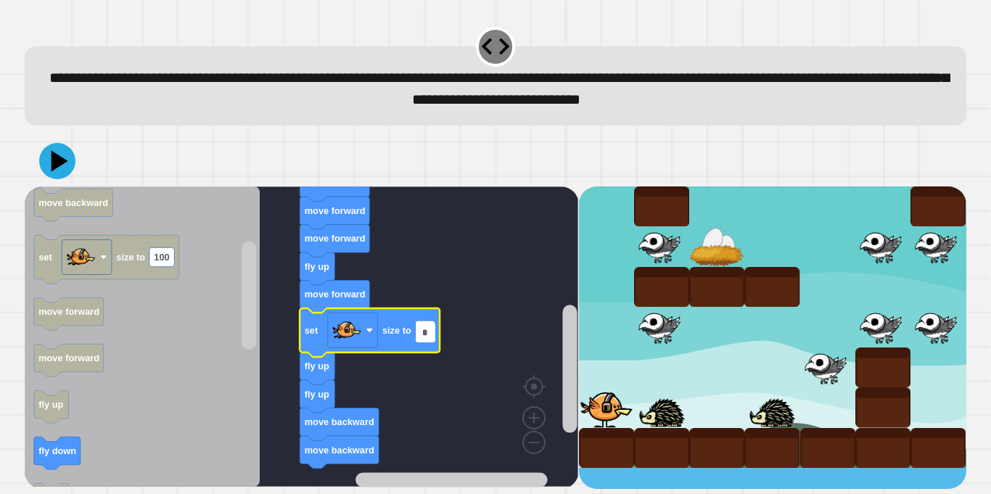
type input "**"
click at [54, 162] on icon at bounding box center [59, 161] width 17 height 22
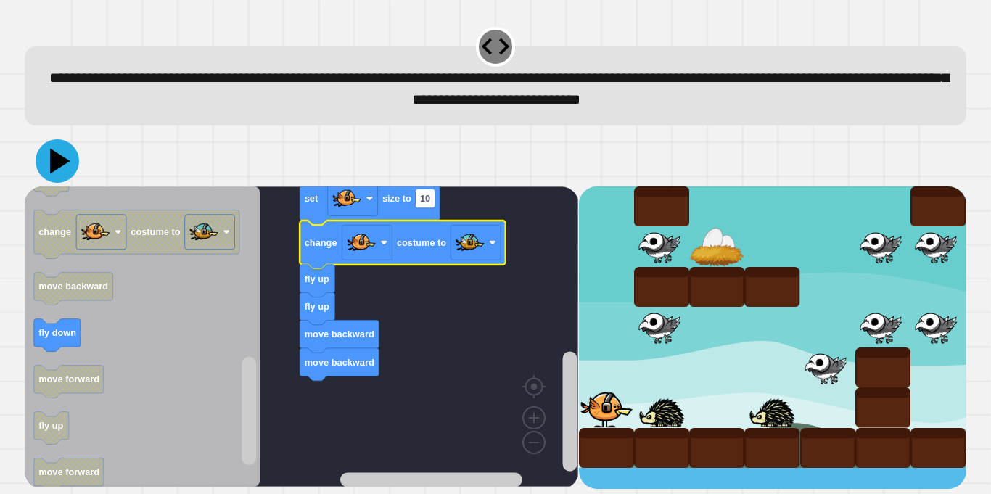
click at [57, 160] on icon at bounding box center [60, 160] width 20 height 25
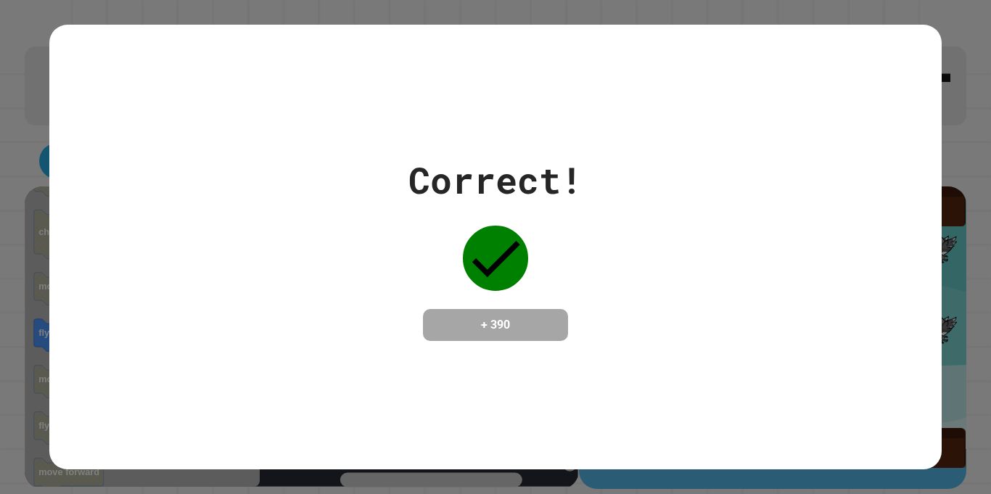
click at [26, 369] on div "Correct! + 390" at bounding box center [495, 247] width 991 height 494
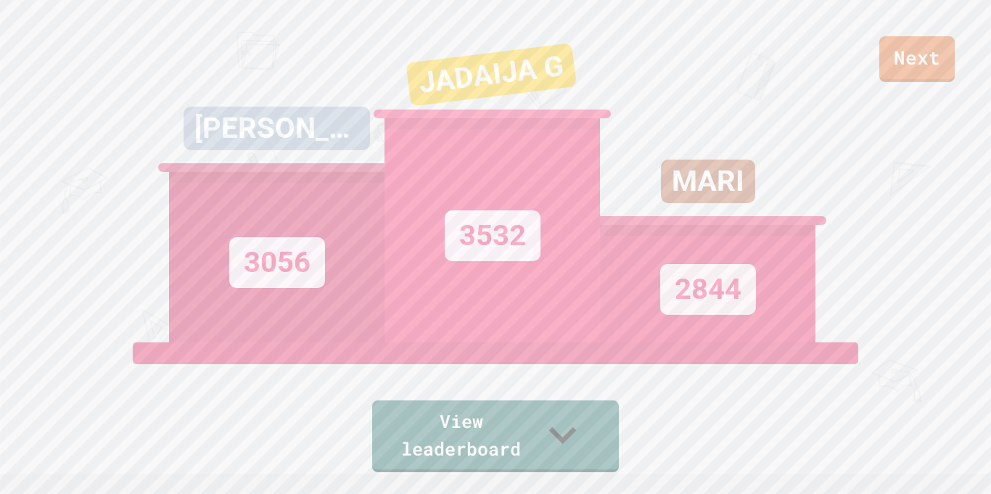
click at [914, 72] on link "Next" at bounding box center [917, 59] width 75 height 46
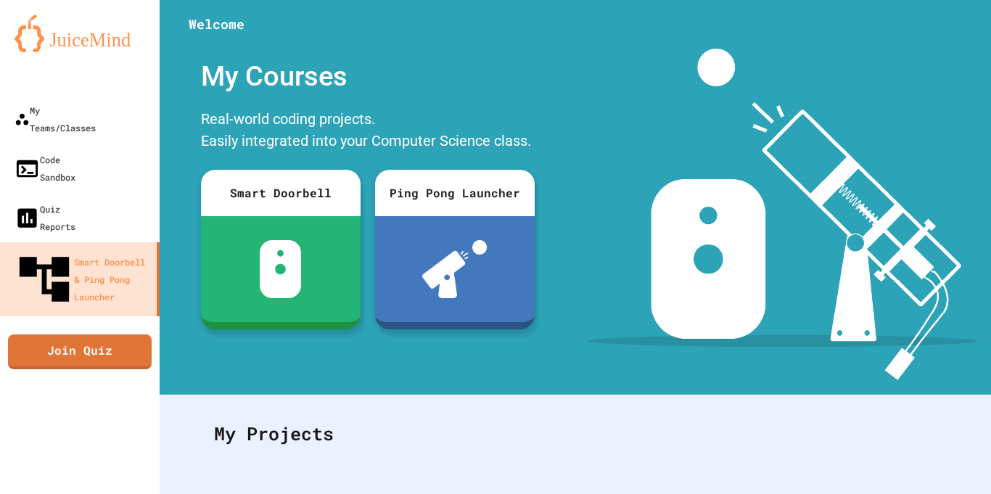
click at [715, 124] on img at bounding box center [783, 215] width 389 height 332
click at [934, 7] on div at bounding box center [576, 22] width 832 height 44
click at [951, 39] on icon "My Account" at bounding box center [958, 46] width 15 height 15
